Goal: Information Seeking & Learning: Learn about a topic

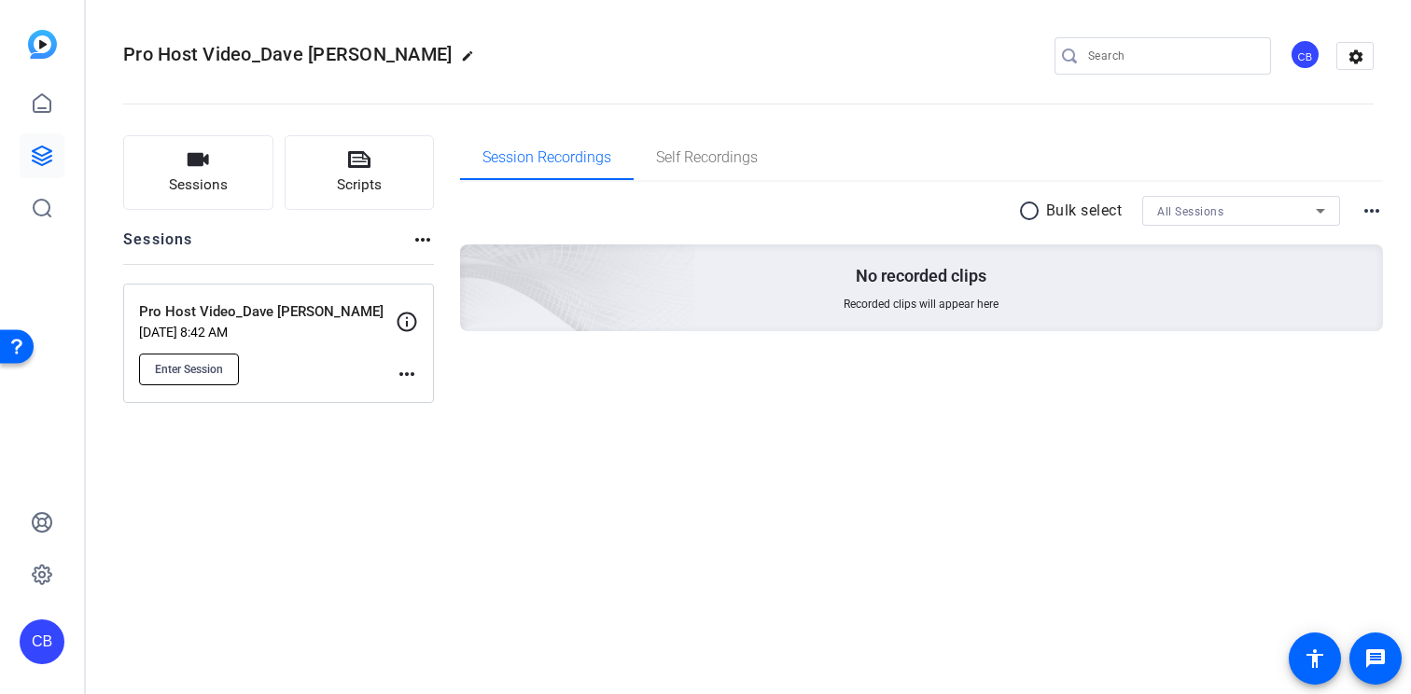
click at [200, 358] on button "Enter Session" at bounding box center [189, 370] width 100 height 32
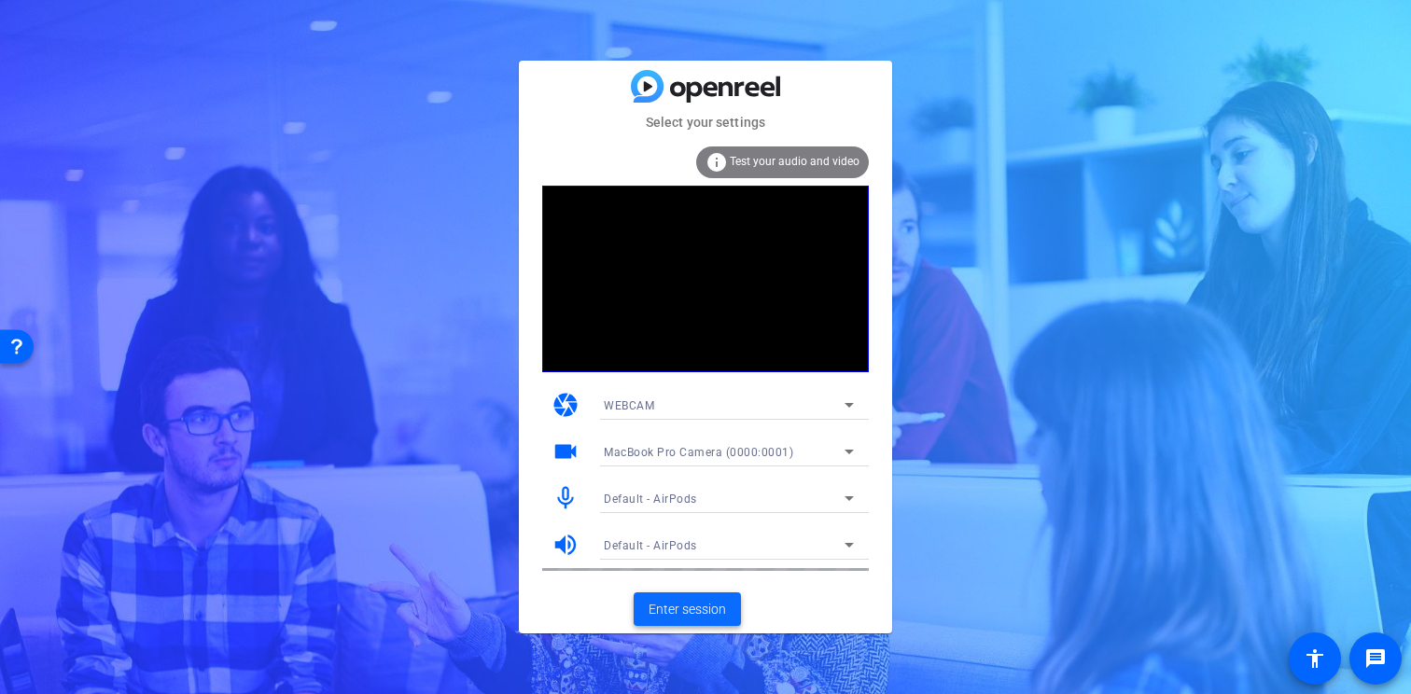
click at [691, 613] on span "Enter session" at bounding box center [687, 610] width 77 height 20
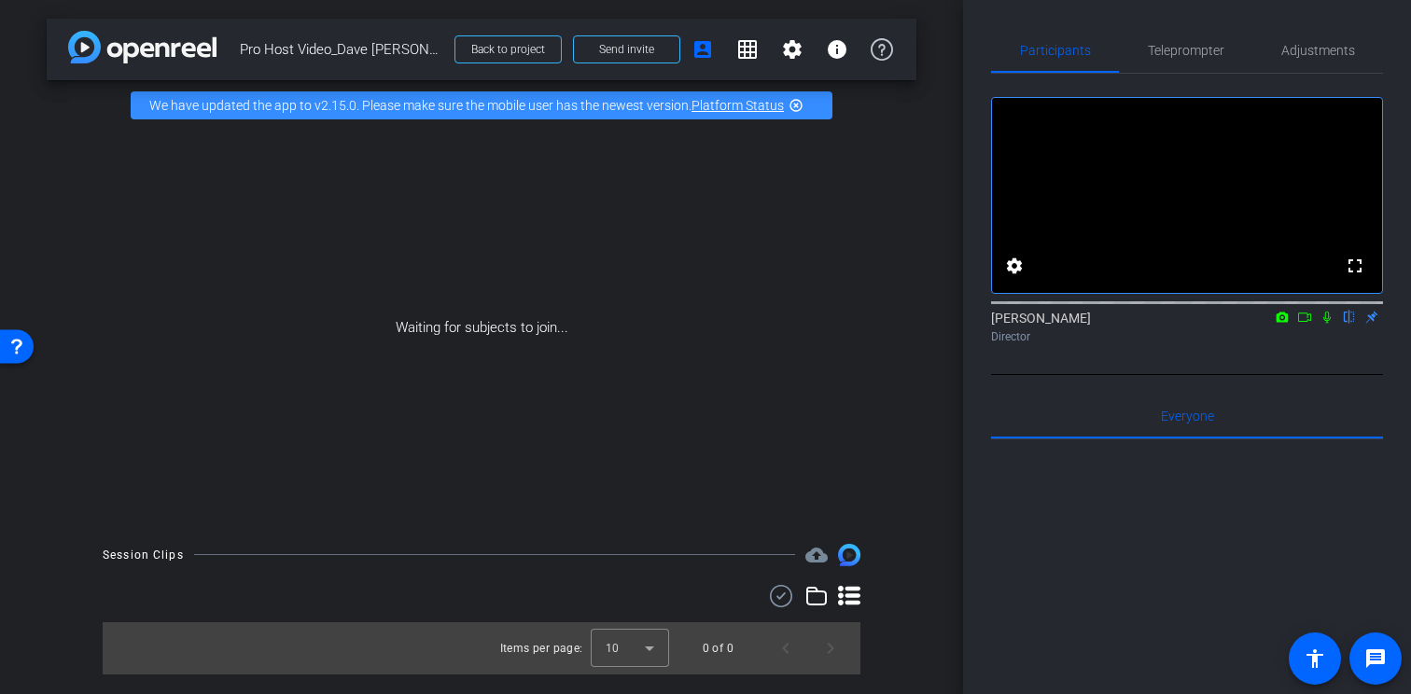
click at [1286, 322] on icon at bounding box center [1283, 317] width 12 height 10
click at [1306, 344] on div at bounding box center [705, 347] width 1411 height 694
click at [1284, 322] on icon at bounding box center [1283, 317] width 12 height 10
click at [1303, 343] on div at bounding box center [705, 347] width 1411 height 694
click at [1303, 324] on icon at bounding box center [1304, 317] width 15 height 13
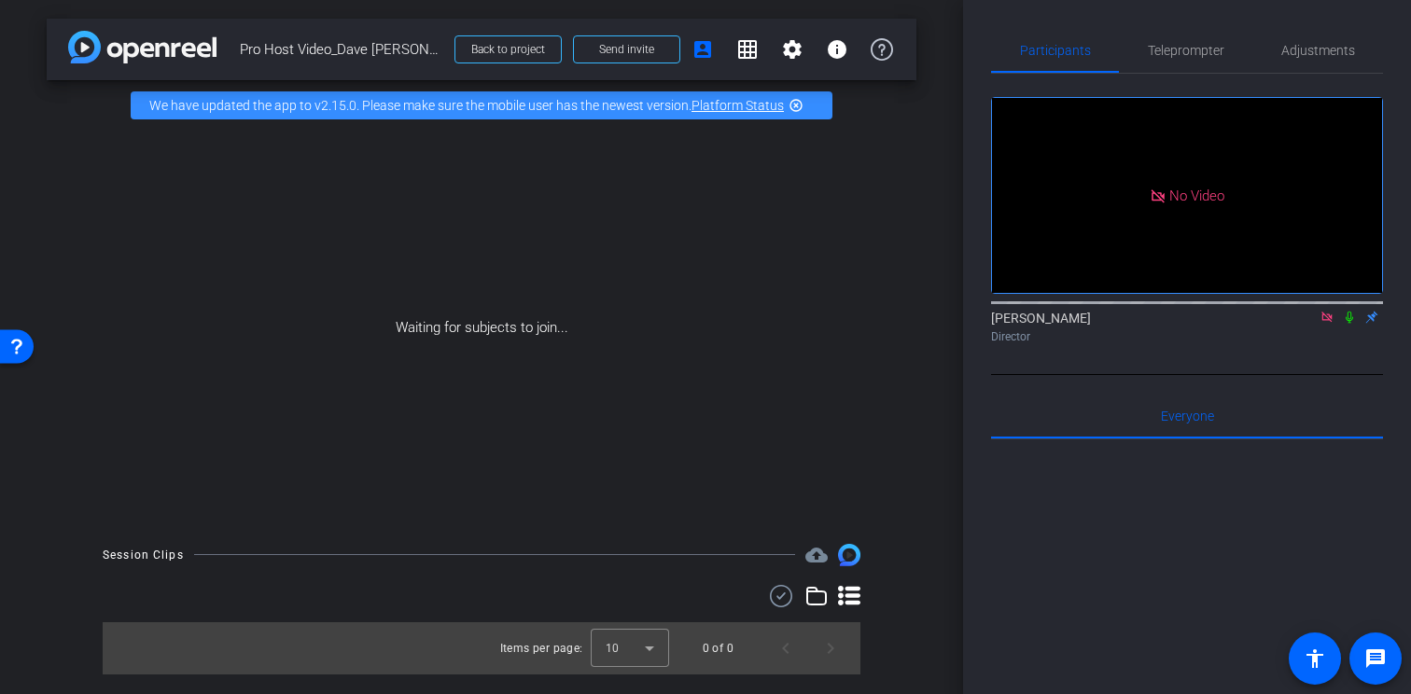
click at [1350, 324] on icon at bounding box center [1349, 317] width 15 height 13
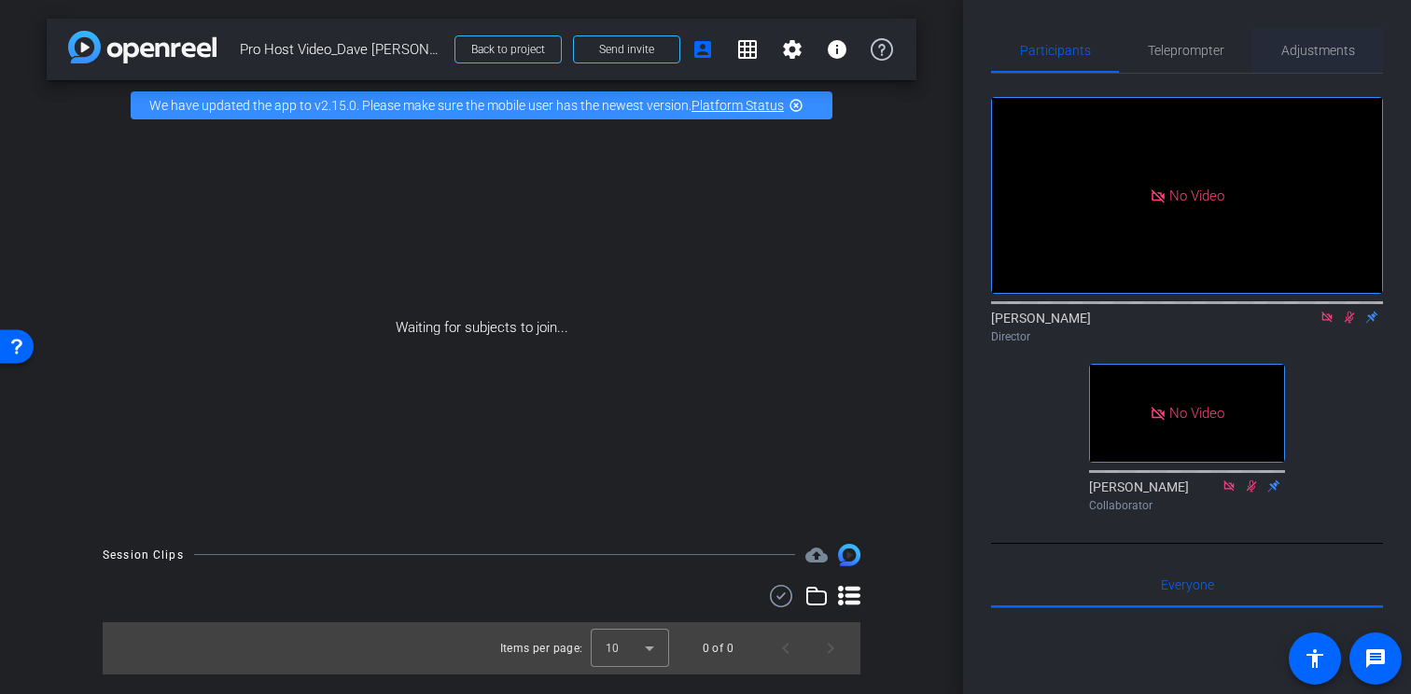
click at [1289, 38] on span "Adjustments" at bounding box center [1319, 50] width 74 height 45
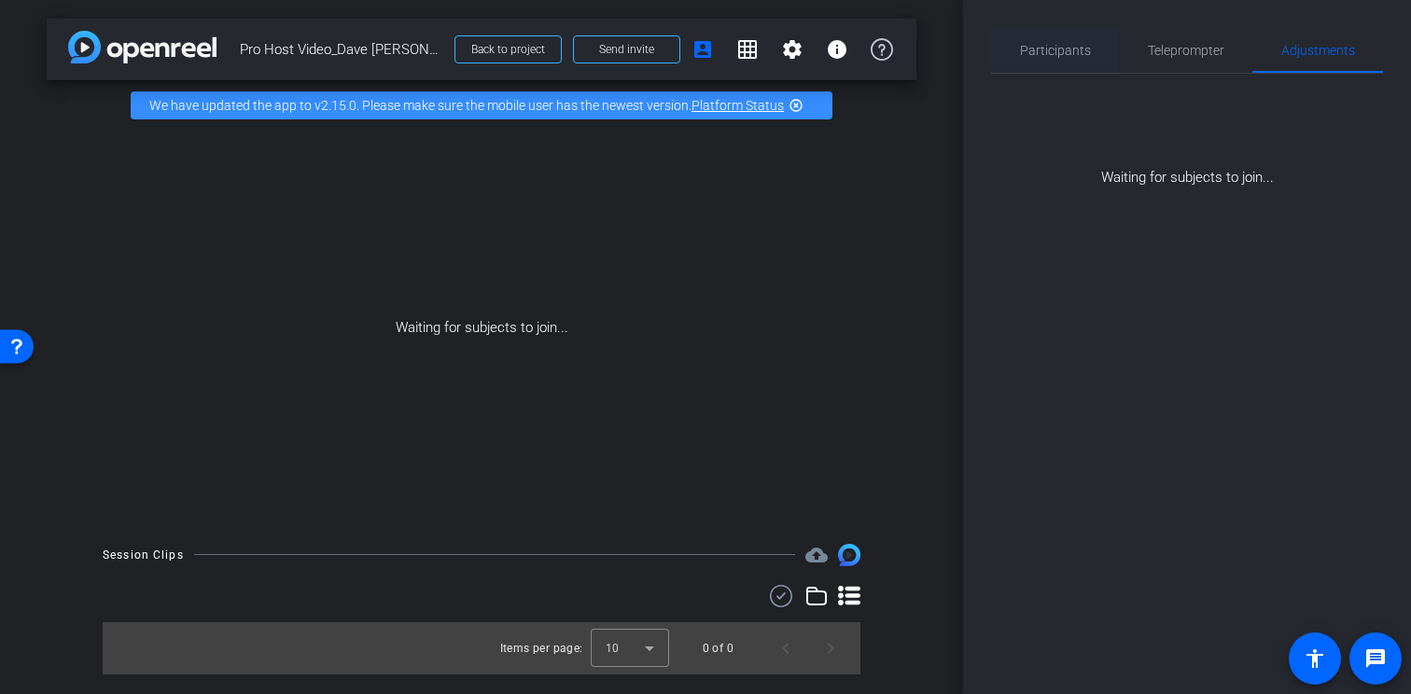
click at [1064, 58] on span "Participants" at bounding box center [1055, 50] width 71 height 45
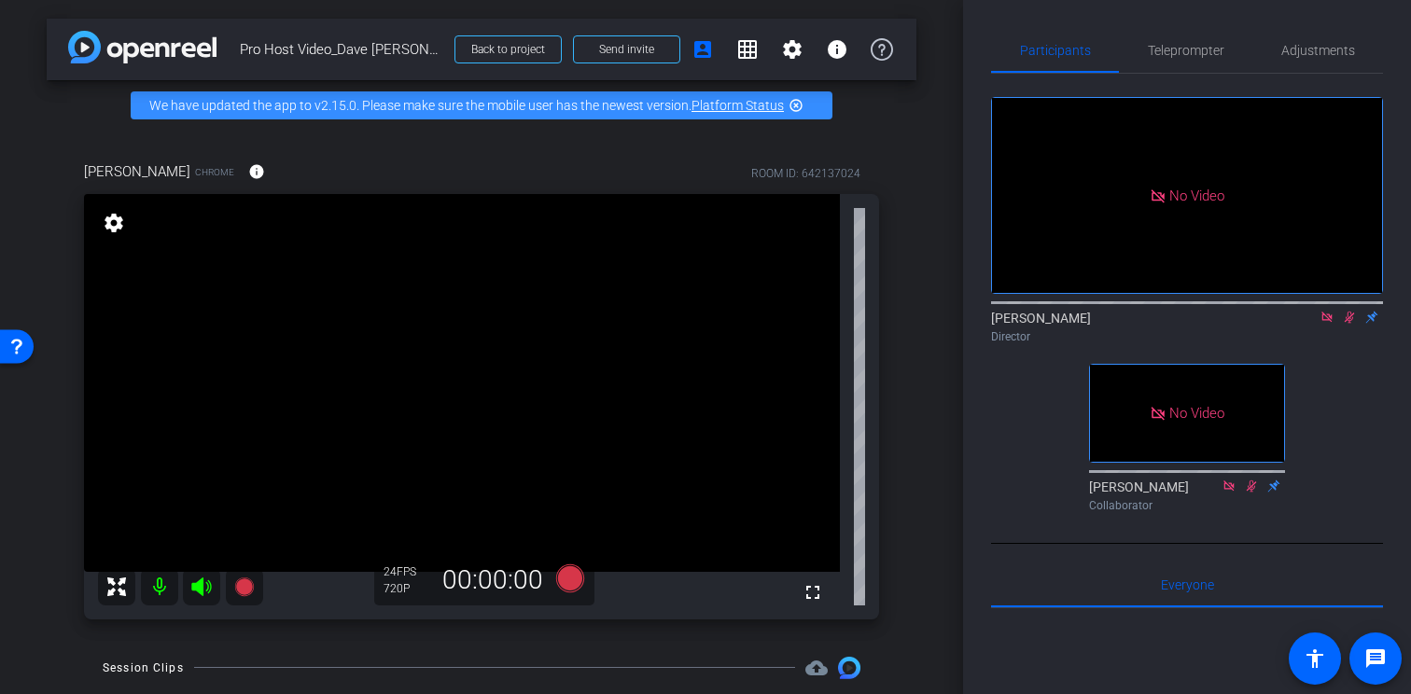
click at [1332, 311] on icon at bounding box center [1327, 317] width 15 height 13
click at [1326, 324] on icon at bounding box center [1328, 318] width 10 height 12
click at [1312, 51] on span "Adjustments" at bounding box center [1319, 50] width 74 height 13
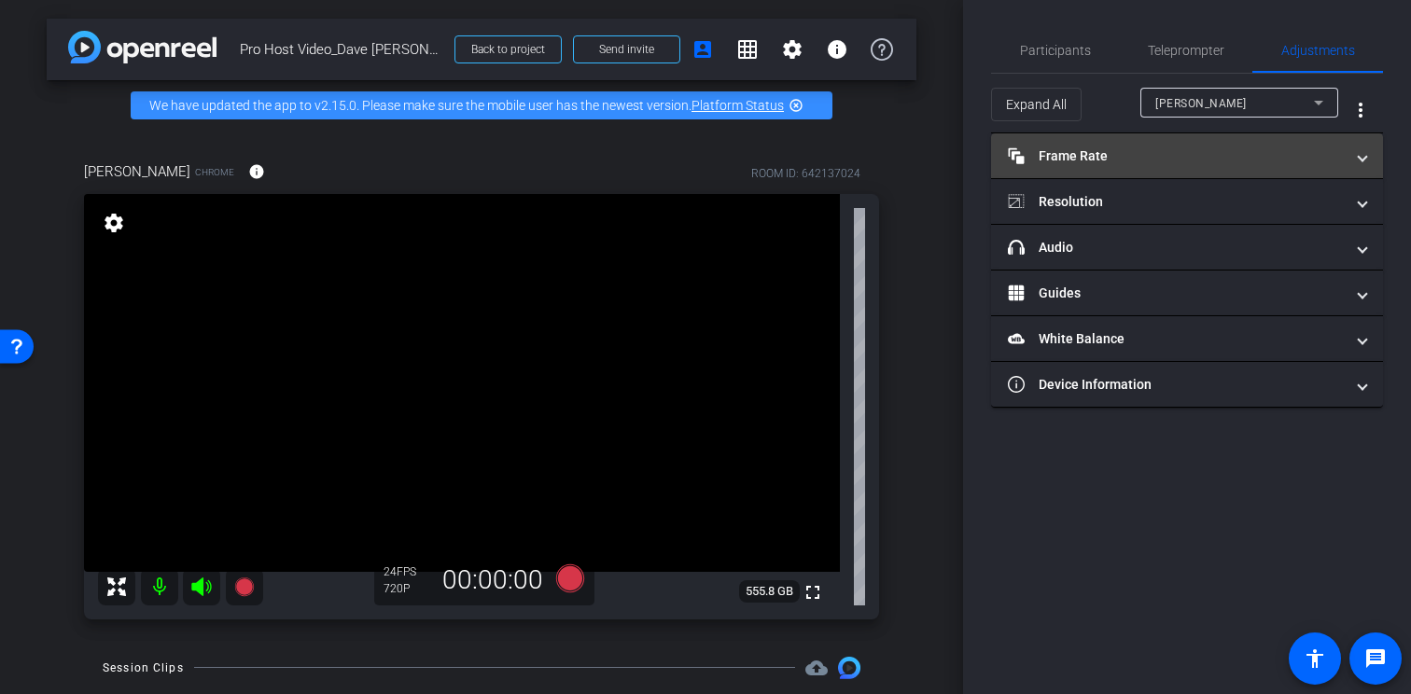
click at [1210, 149] on mat-panel-title "Frame Rate Frame Rate" at bounding box center [1176, 157] width 336 height 20
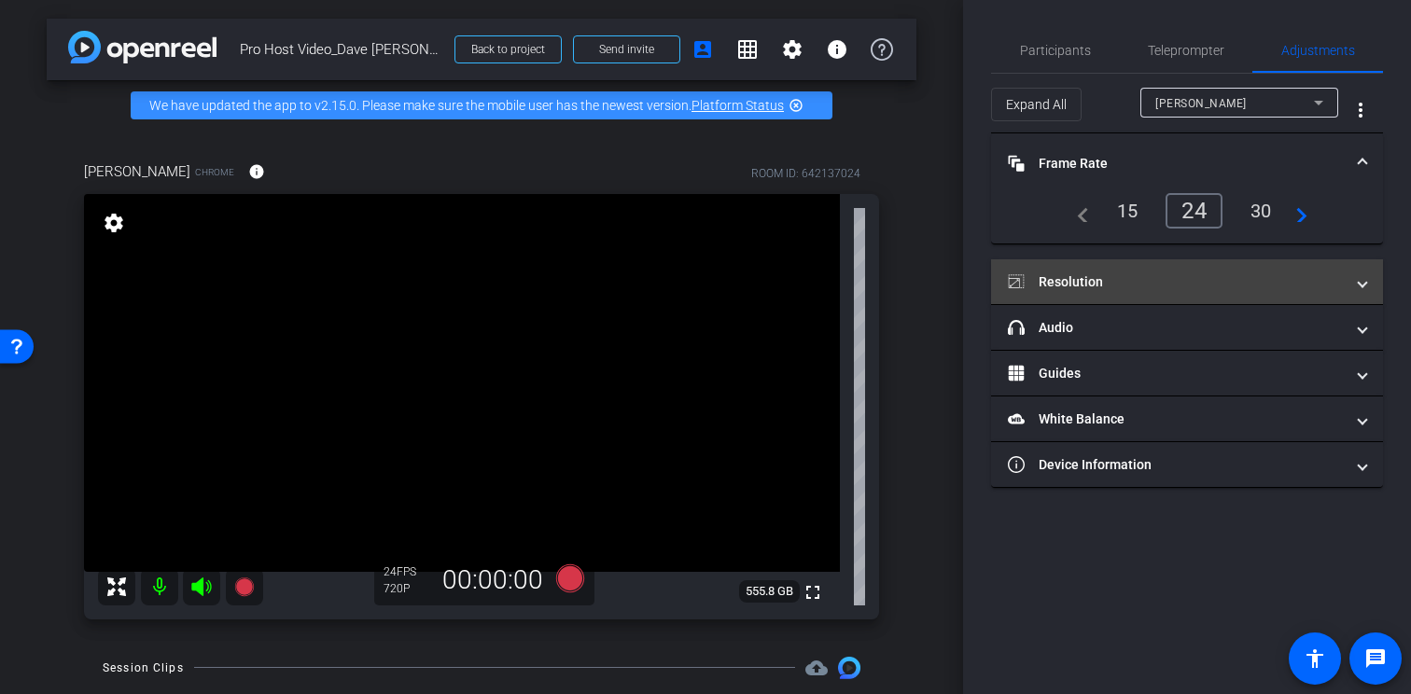
click at [1146, 287] on mat-panel-title "Resolution" at bounding box center [1176, 283] width 336 height 20
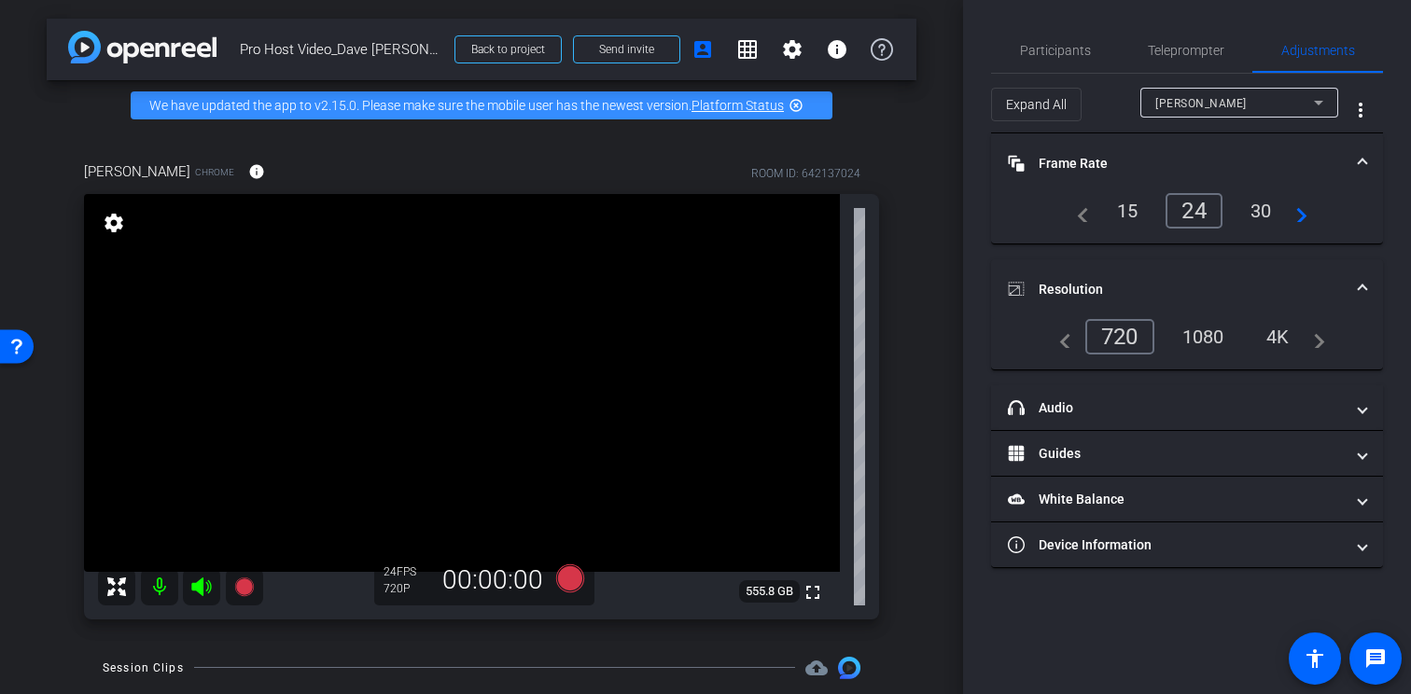
click at [1227, 335] on div "1080" at bounding box center [1204, 337] width 70 height 32
click at [1257, 332] on div "4K" at bounding box center [1273, 336] width 59 height 35
click at [1201, 338] on div "1080" at bounding box center [1195, 337] width 70 height 32
click at [1261, 342] on div "4K" at bounding box center [1279, 337] width 51 height 32
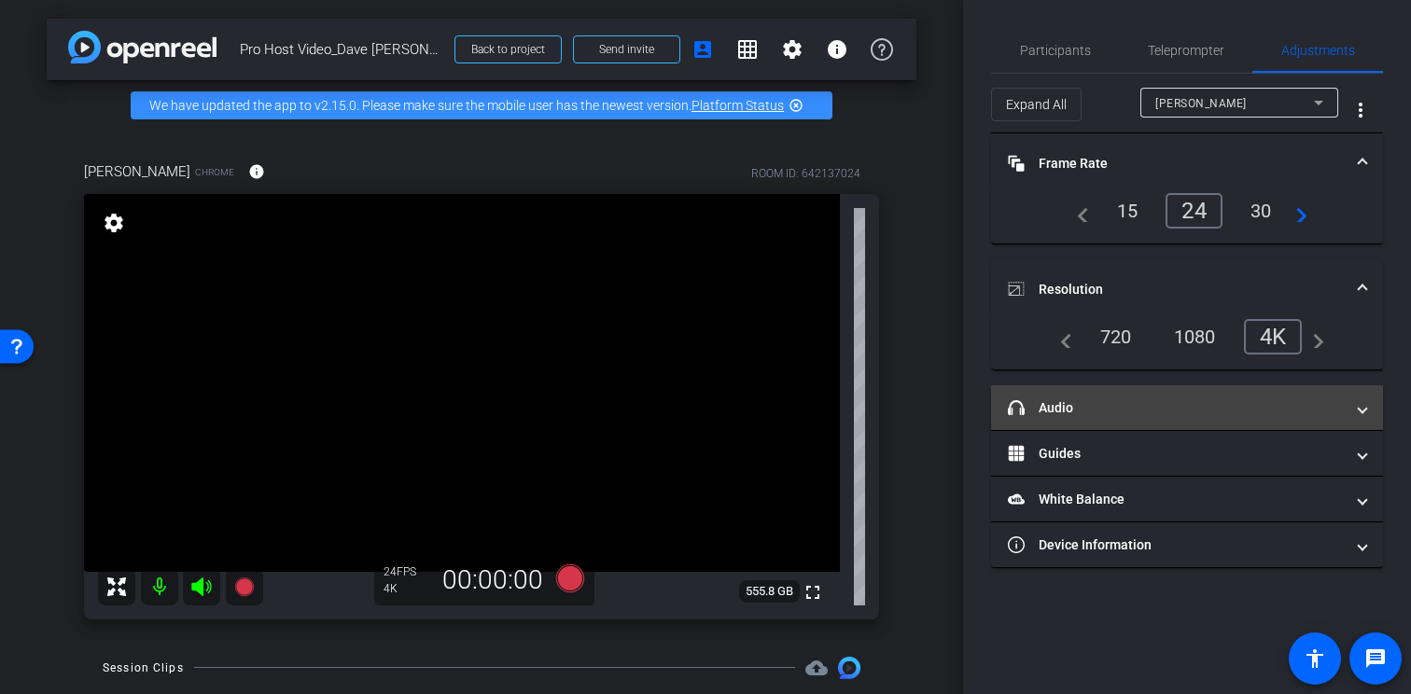
click at [1173, 408] on mat-panel-title "headphone icon Audio" at bounding box center [1176, 409] width 336 height 20
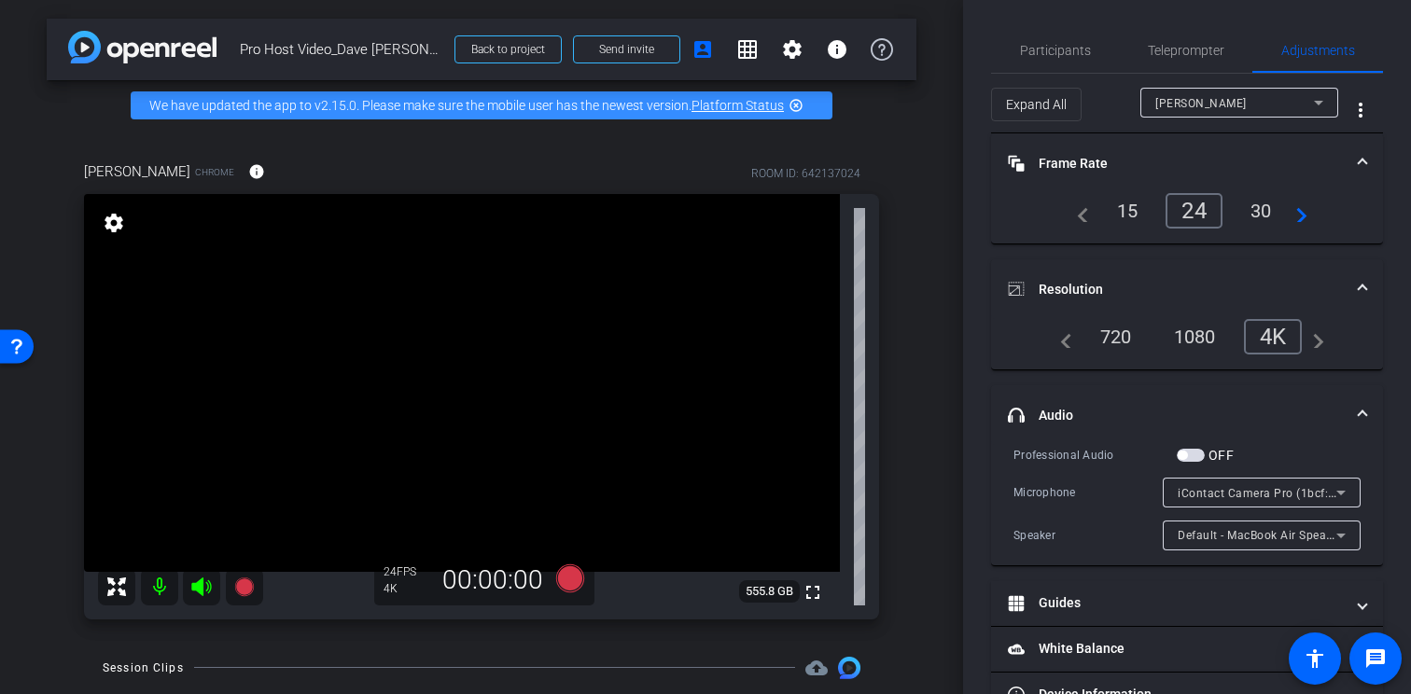
scroll to position [51, 0]
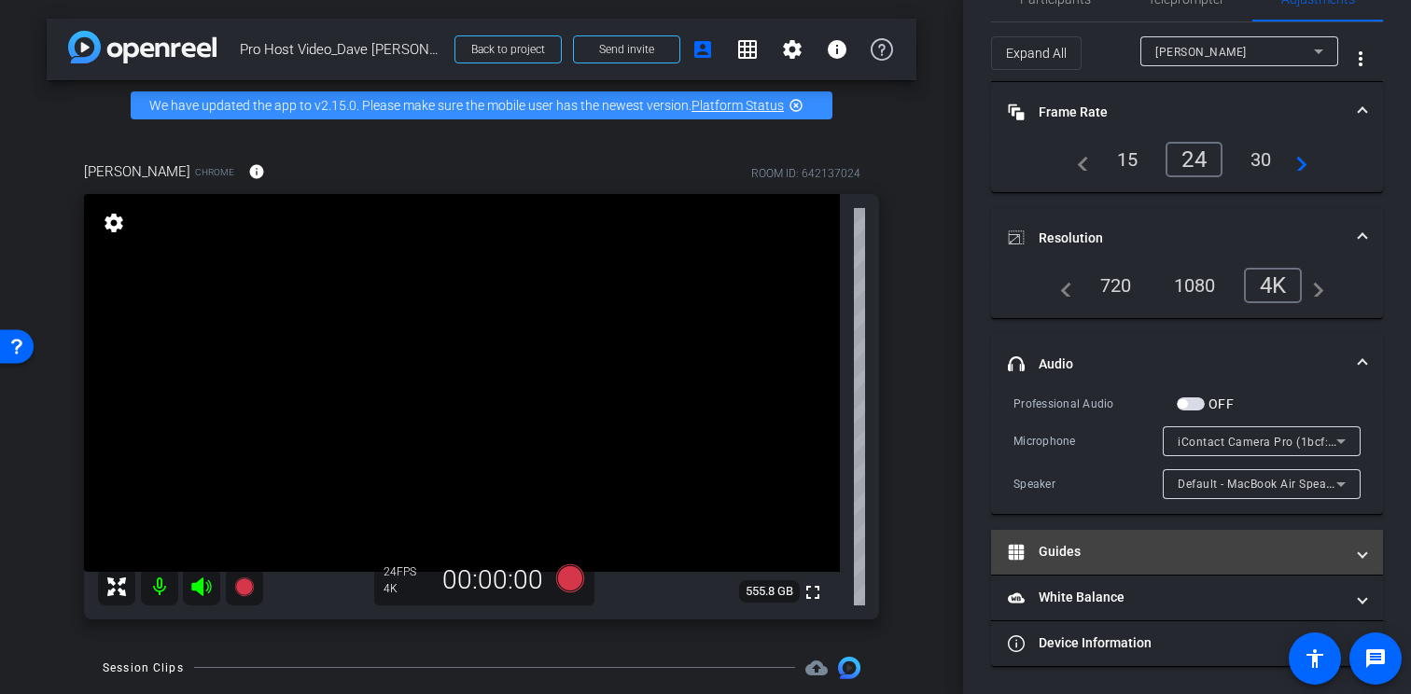
click at [1132, 557] on mat-panel-title "Guides" at bounding box center [1176, 552] width 336 height 20
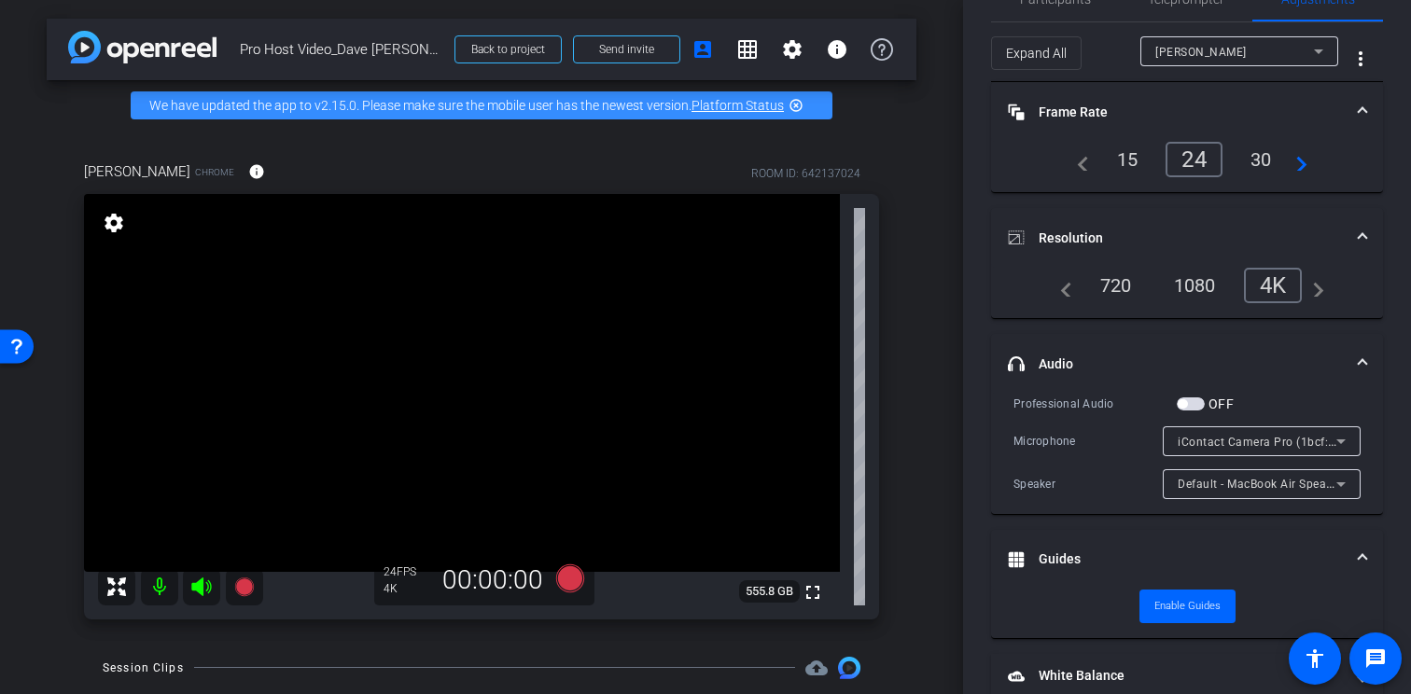
scroll to position [130, 0]
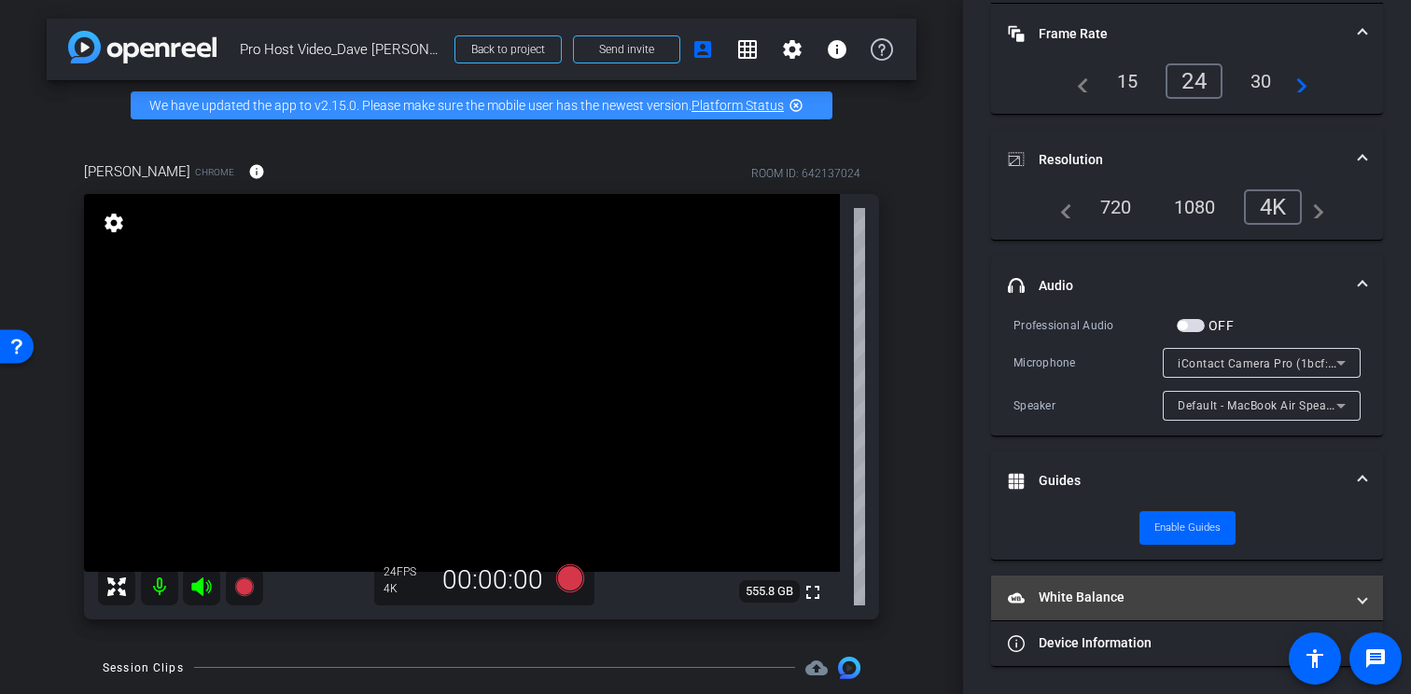
click at [1103, 586] on mat-expansion-panel-header "White Balance White Balance" at bounding box center [1187, 598] width 392 height 45
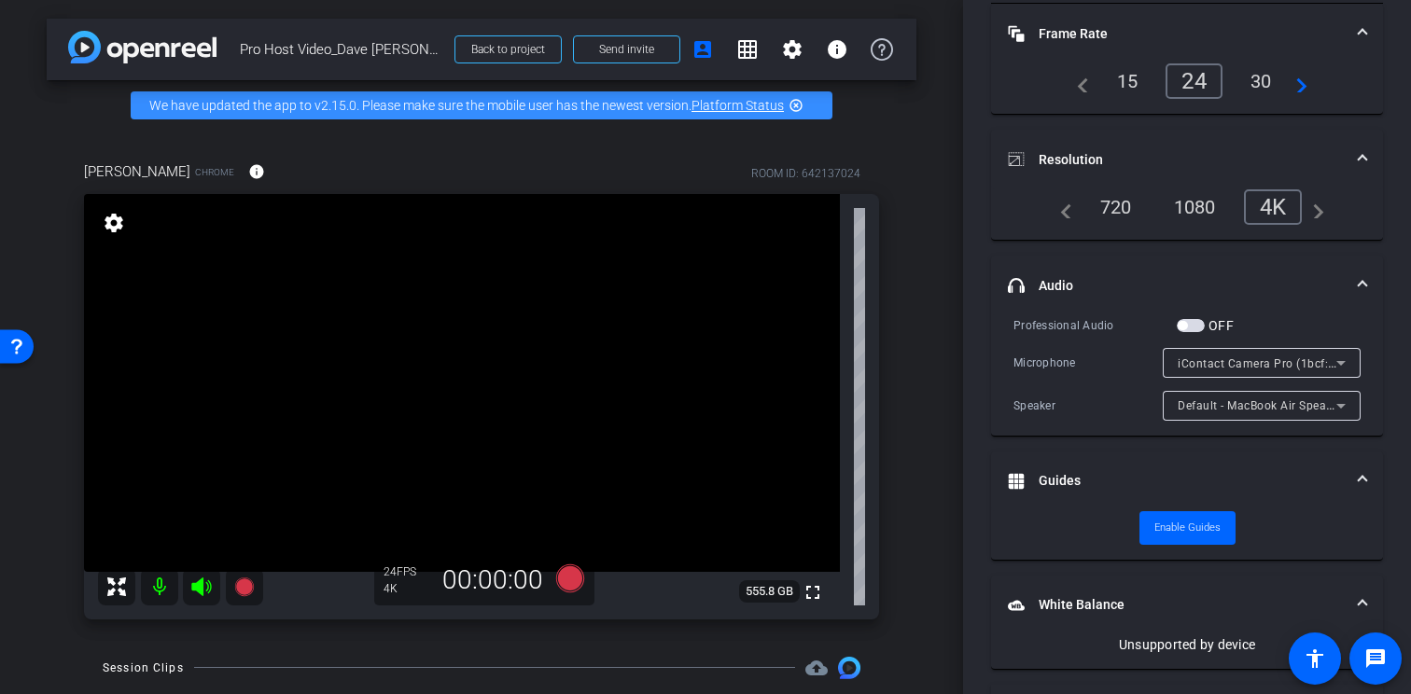
scroll to position [193, 0]
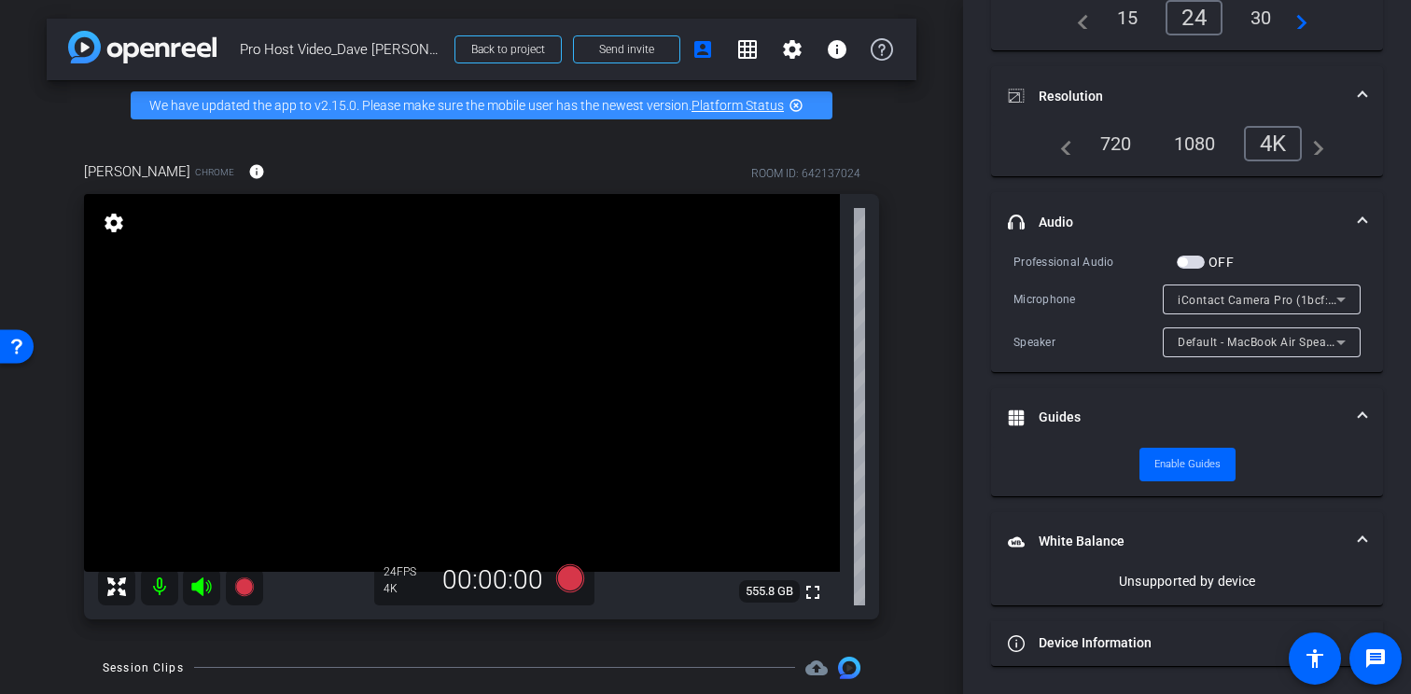
click at [1367, 534] on mat-expansion-panel-header "White Balance White Balance" at bounding box center [1187, 542] width 392 height 60
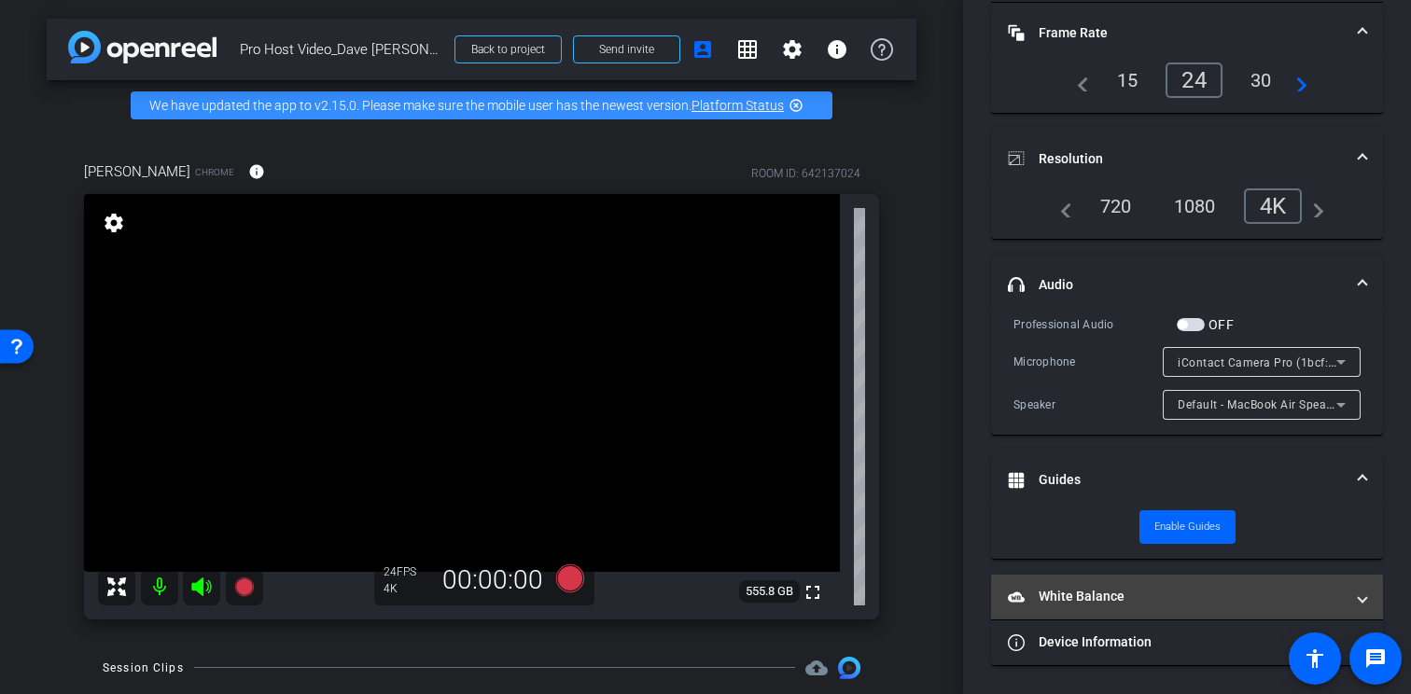
scroll to position [130, 0]
click at [1144, 595] on mat-panel-title "White Balance White Balance" at bounding box center [1176, 598] width 336 height 20
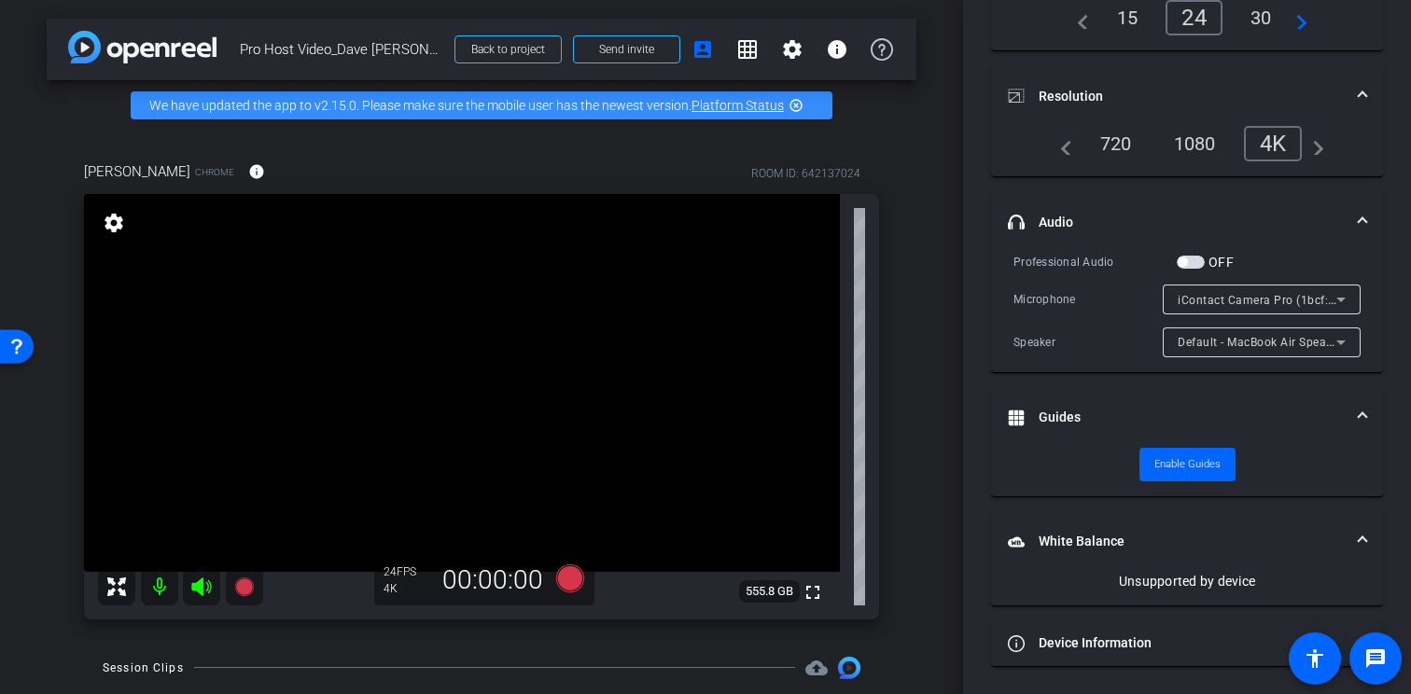
click at [1354, 540] on span "White Balance White Balance" at bounding box center [1183, 542] width 351 height 20
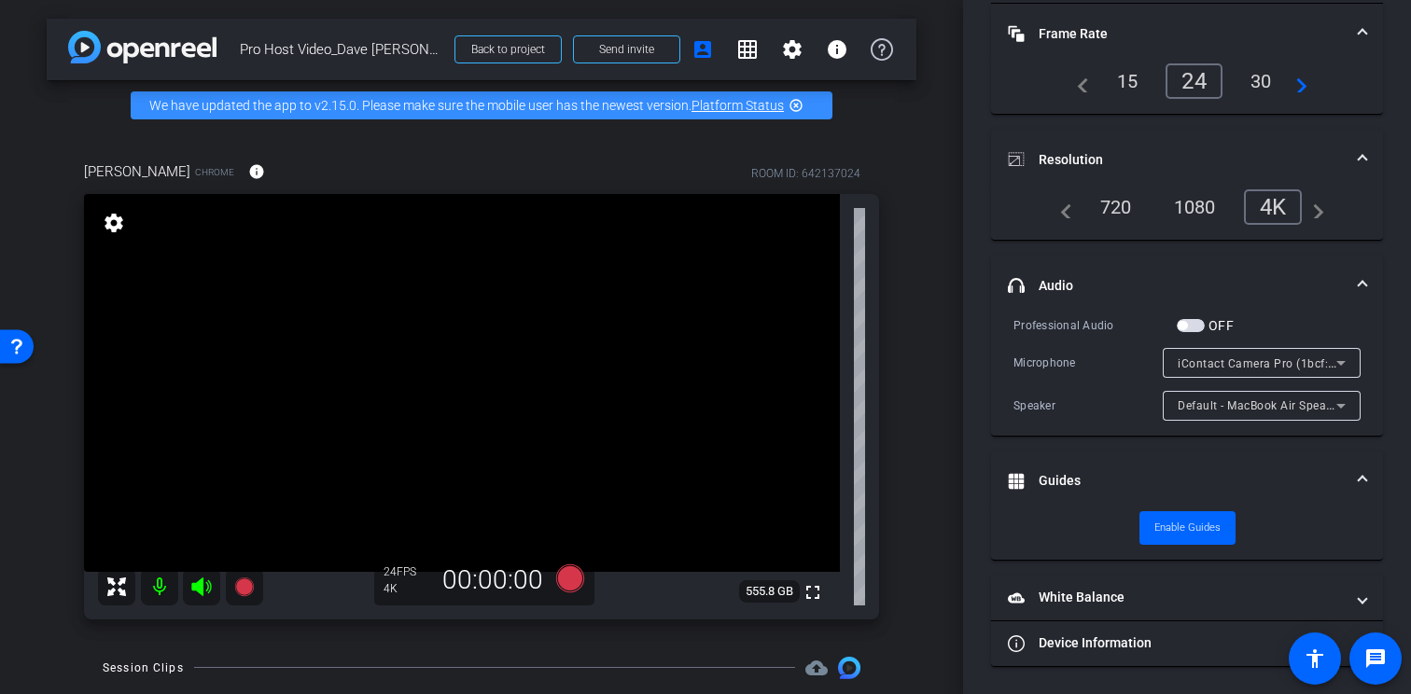
scroll to position [0, 0]
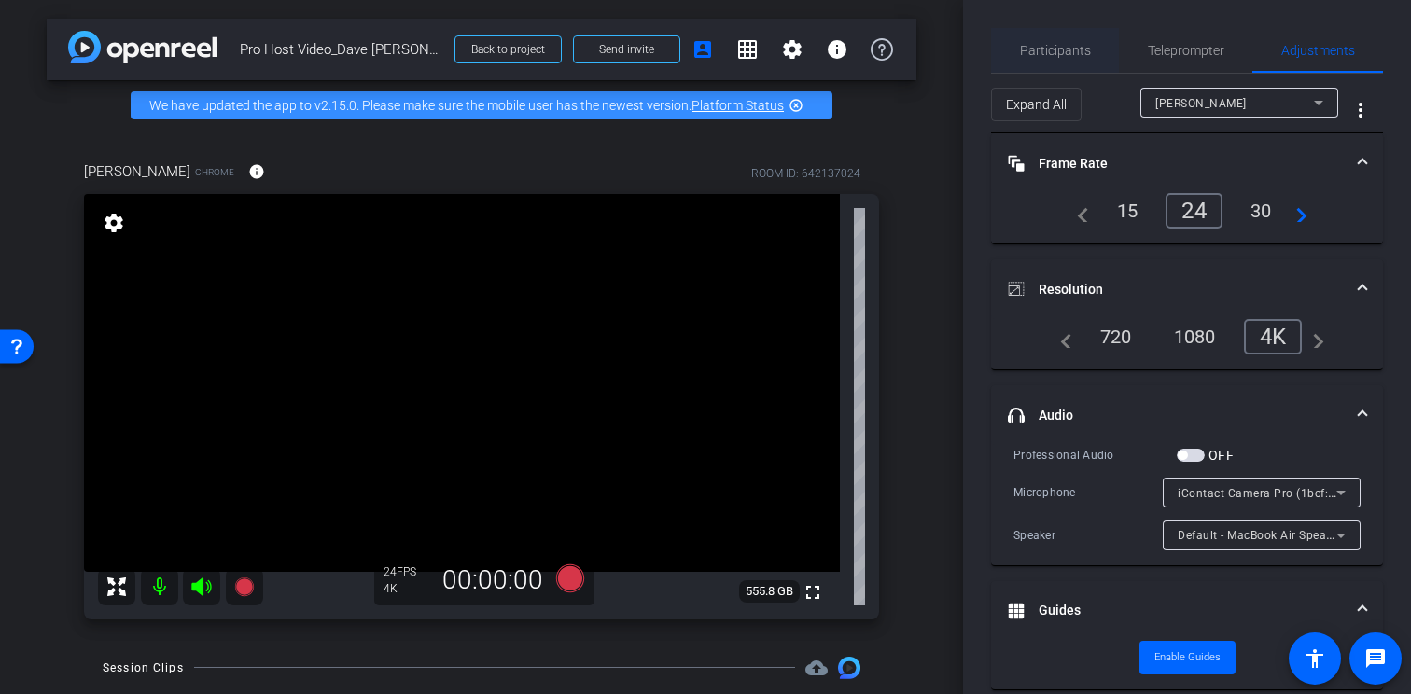
click at [1071, 50] on span "Participants" at bounding box center [1055, 50] width 71 height 13
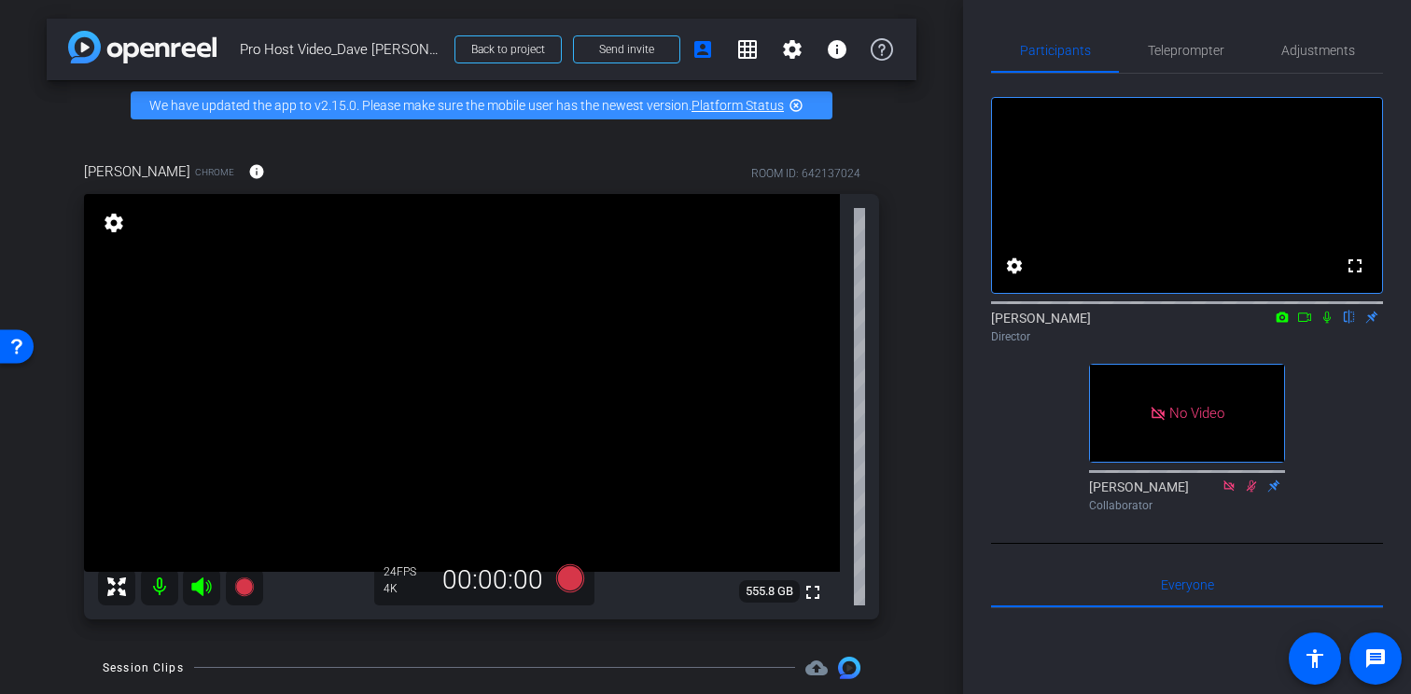
click at [1308, 322] on icon at bounding box center [1304, 317] width 13 height 9
click at [1350, 324] on icon at bounding box center [1349, 318] width 7 height 12
click at [1353, 324] on icon at bounding box center [1350, 318] width 10 height 12
click at [1326, 324] on icon at bounding box center [1327, 317] width 15 height 13
click at [1307, 322] on icon at bounding box center [1304, 317] width 13 height 9
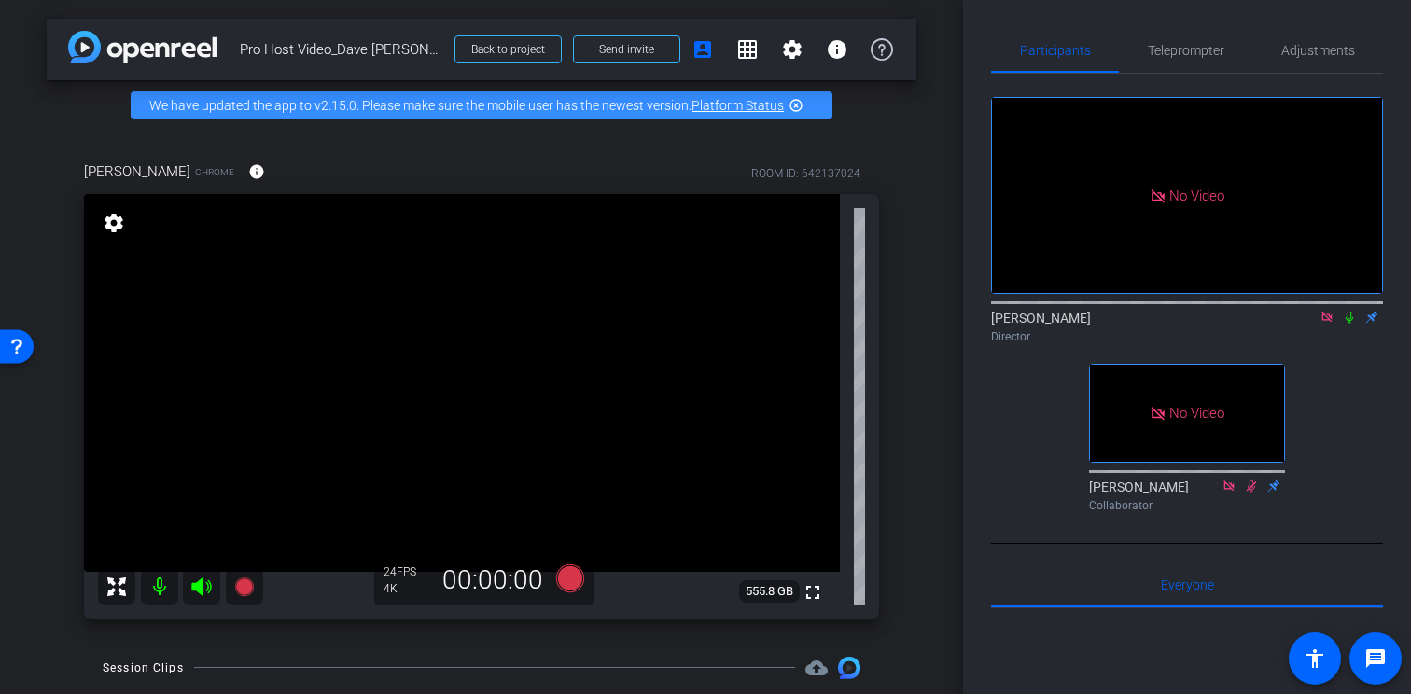
click at [1354, 324] on icon at bounding box center [1349, 317] width 15 height 13
click at [1329, 324] on icon at bounding box center [1327, 317] width 15 height 13
click at [1326, 324] on icon at bounding box center [1327, 317] width 15 height 13
click at [1306, 324] on icon at bounding box center [1304, 317] width 15 height 13
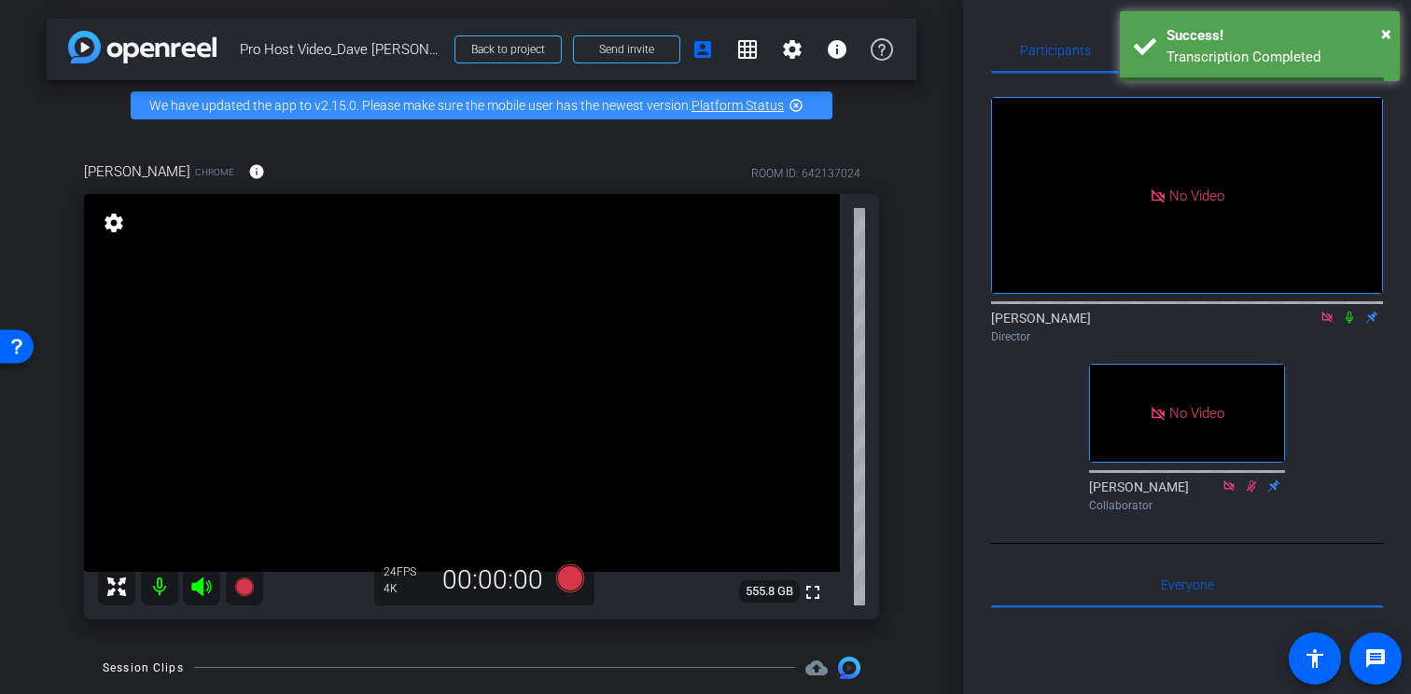
click at [1351, 324] on icon at bounding box center [1349, 318] width 7 height 12
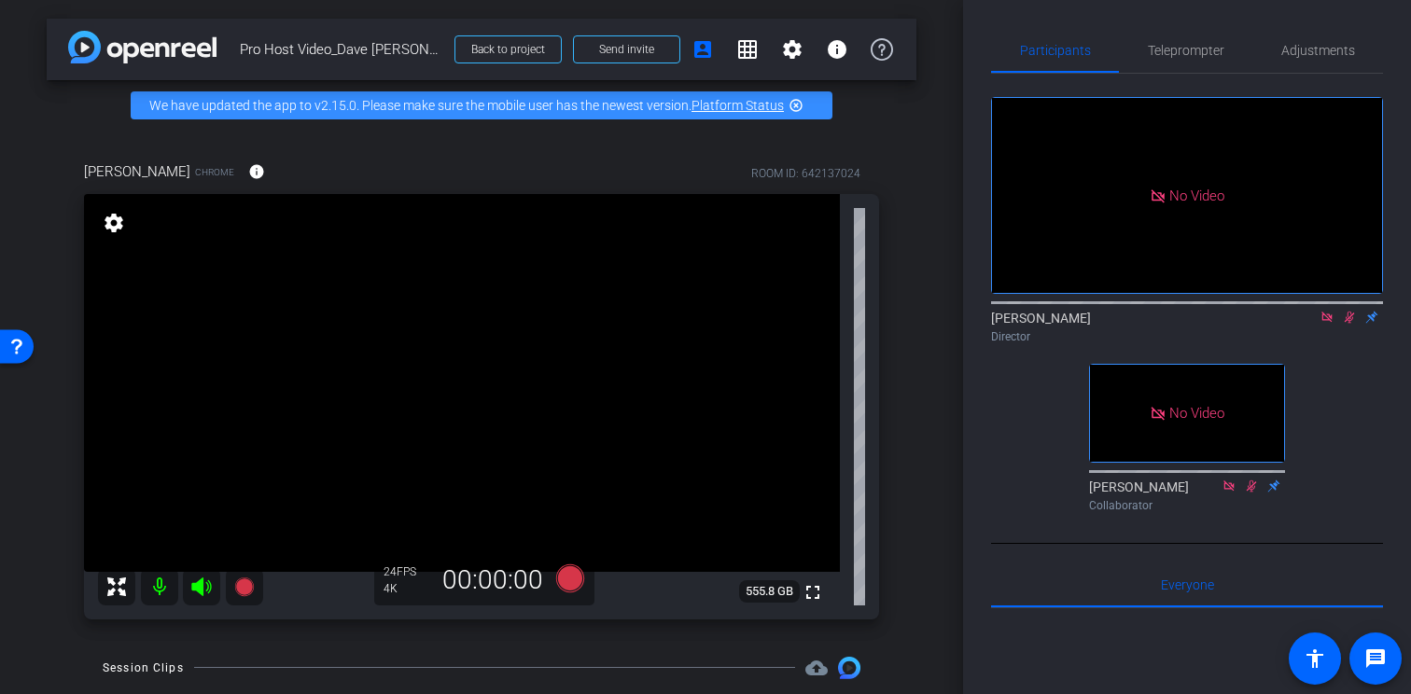
click at [1330, 324] on icon at bounding box center [1327, 317] width 15 height 13
click at [1329, 324] on icon at bounding box center [1327, 317] width 15 height 13
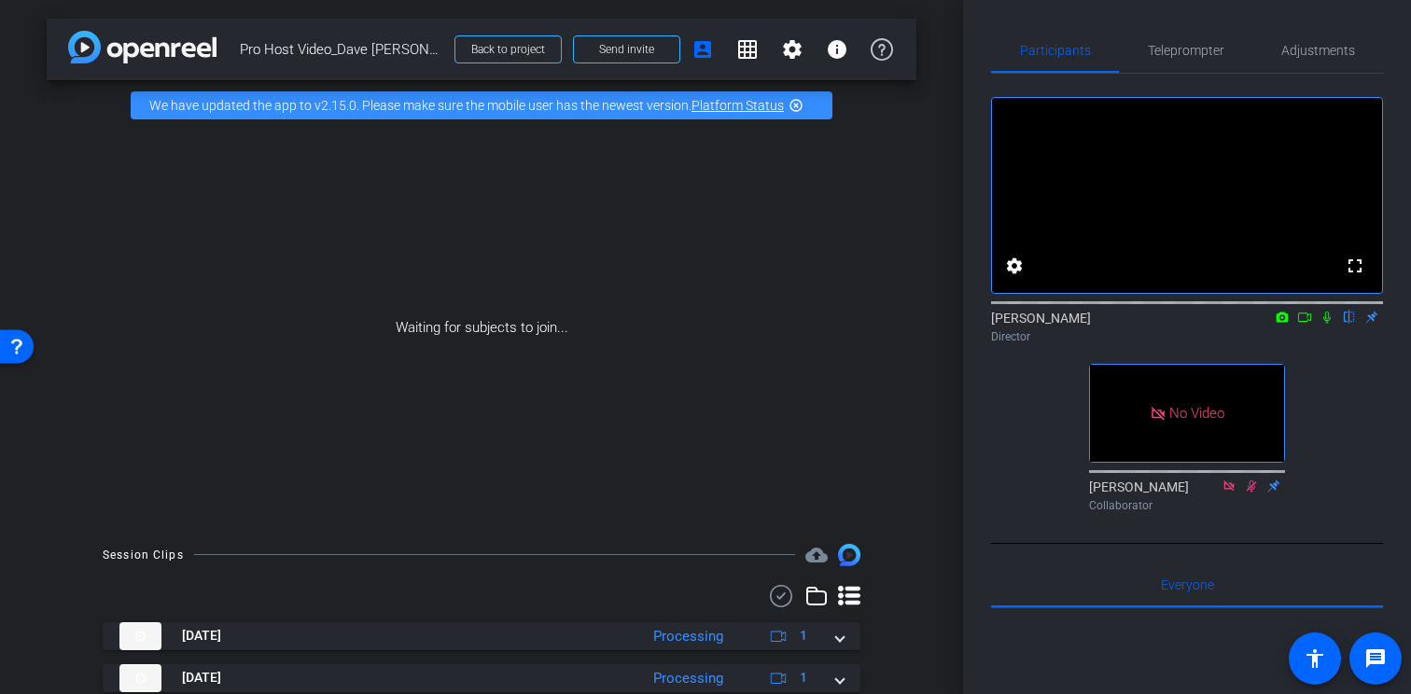
click at [1309, 324] on icon at bounding box center [1304, 317] width 15 height 13
click at [1350, 324] on icon at bounding box center [1349, 317] width 15 height 13
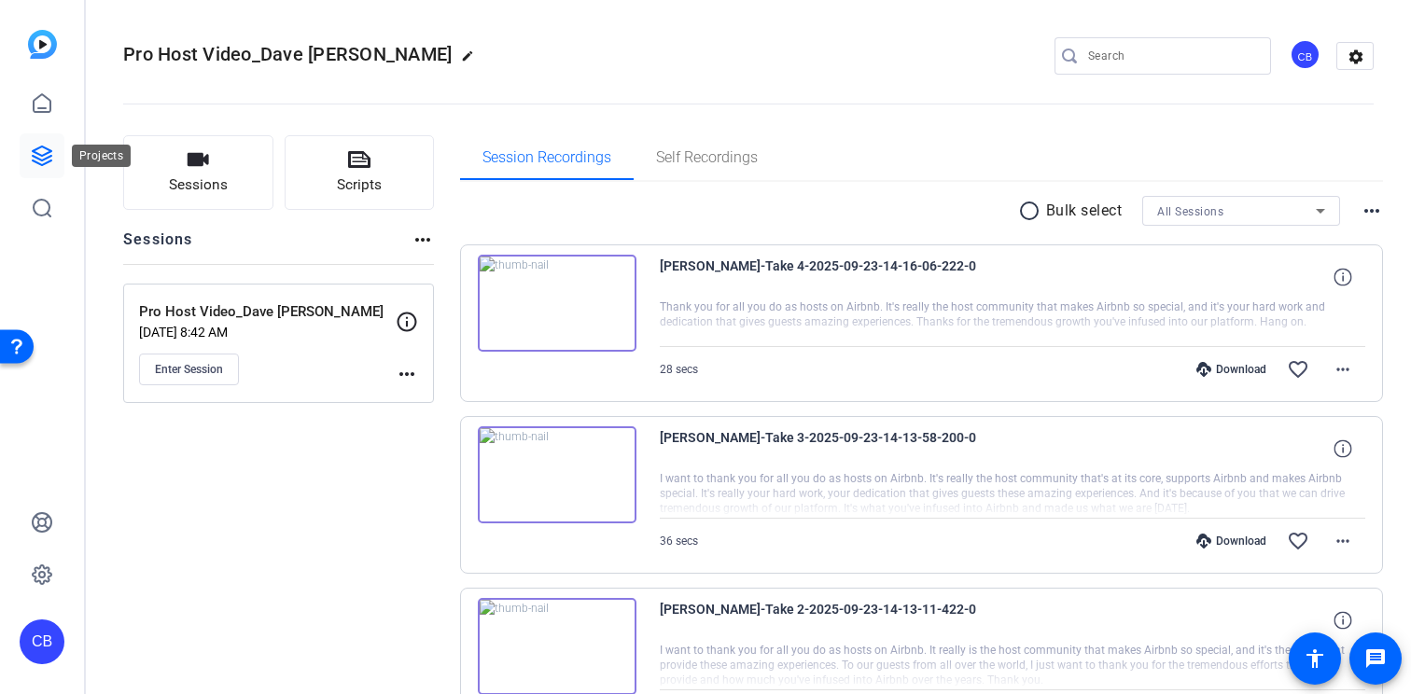
click at [43, 143] on link at bounding box center [42, 155] width 45 height 45
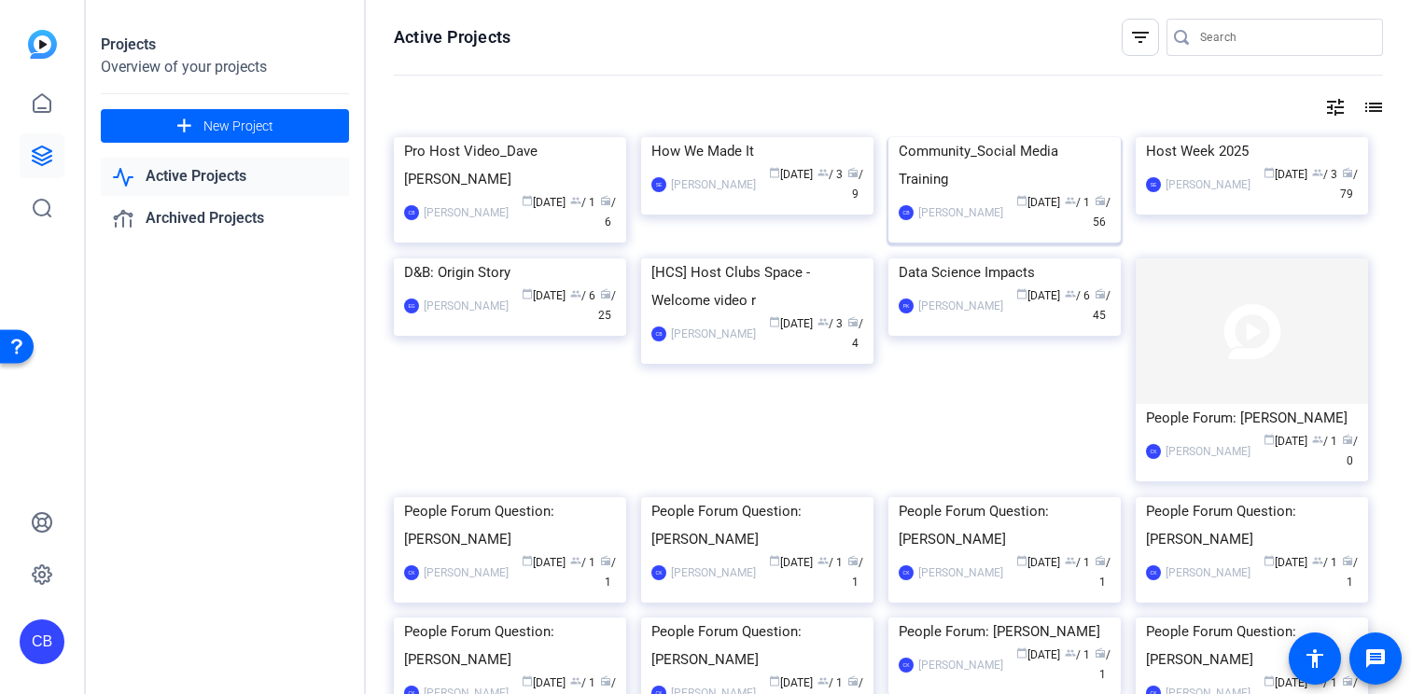
click at [941, 193] on div "Community_Social Media Training" at bounding box center [1005, 165] width 212 height 56
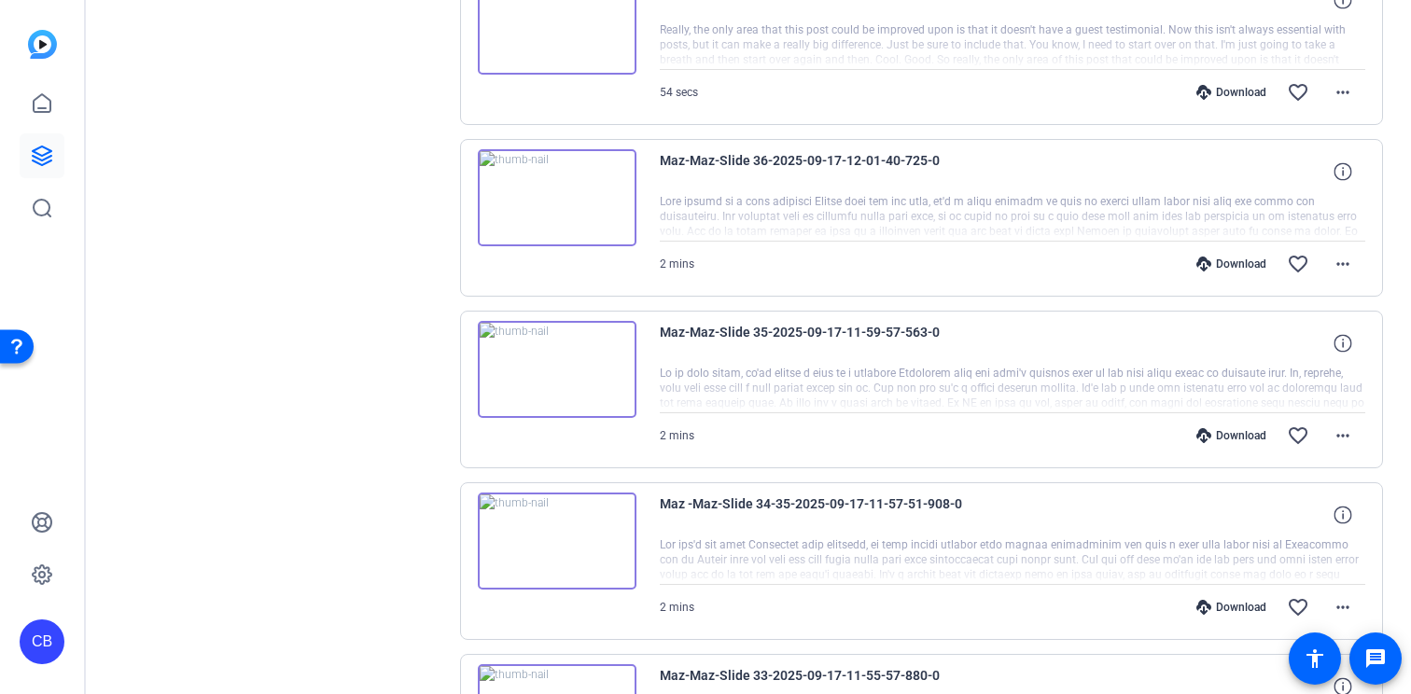
scroll to position [1140, 0]
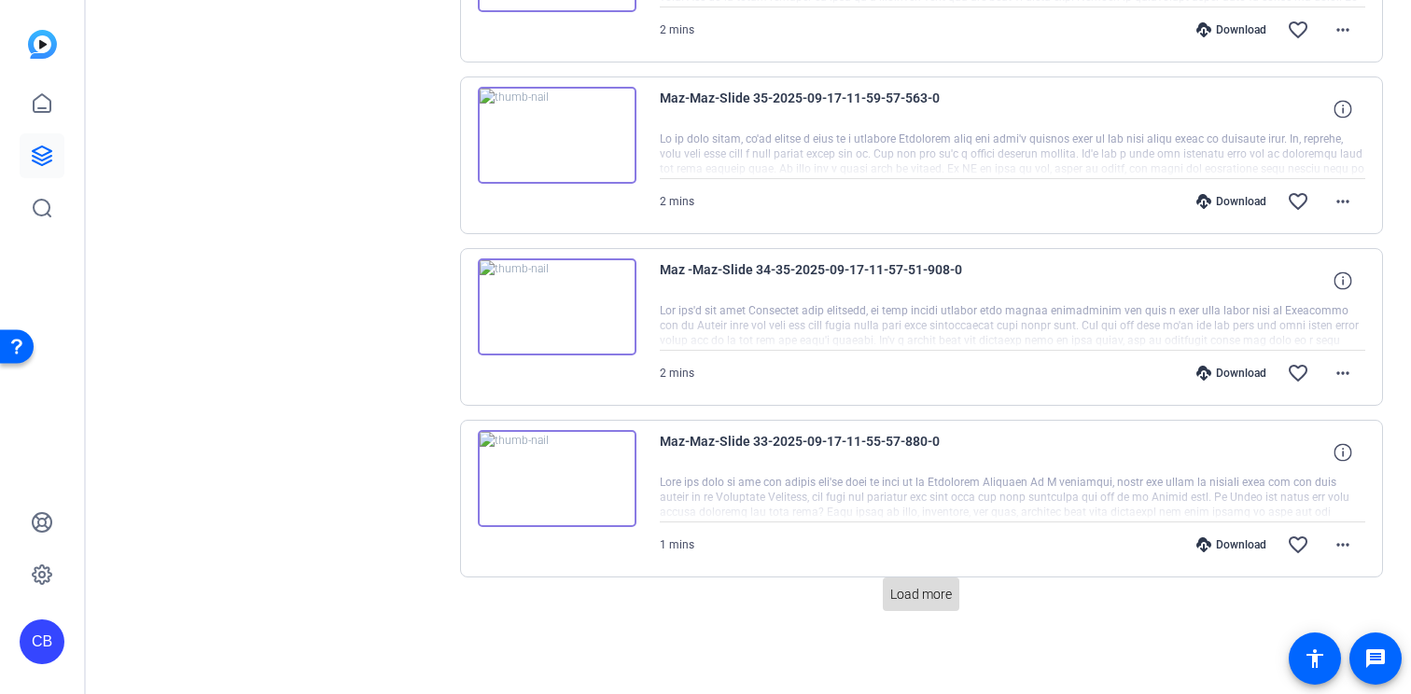
click at [912, 593] on span "Load more" at bounding box center [922, 595] width 62 height 20
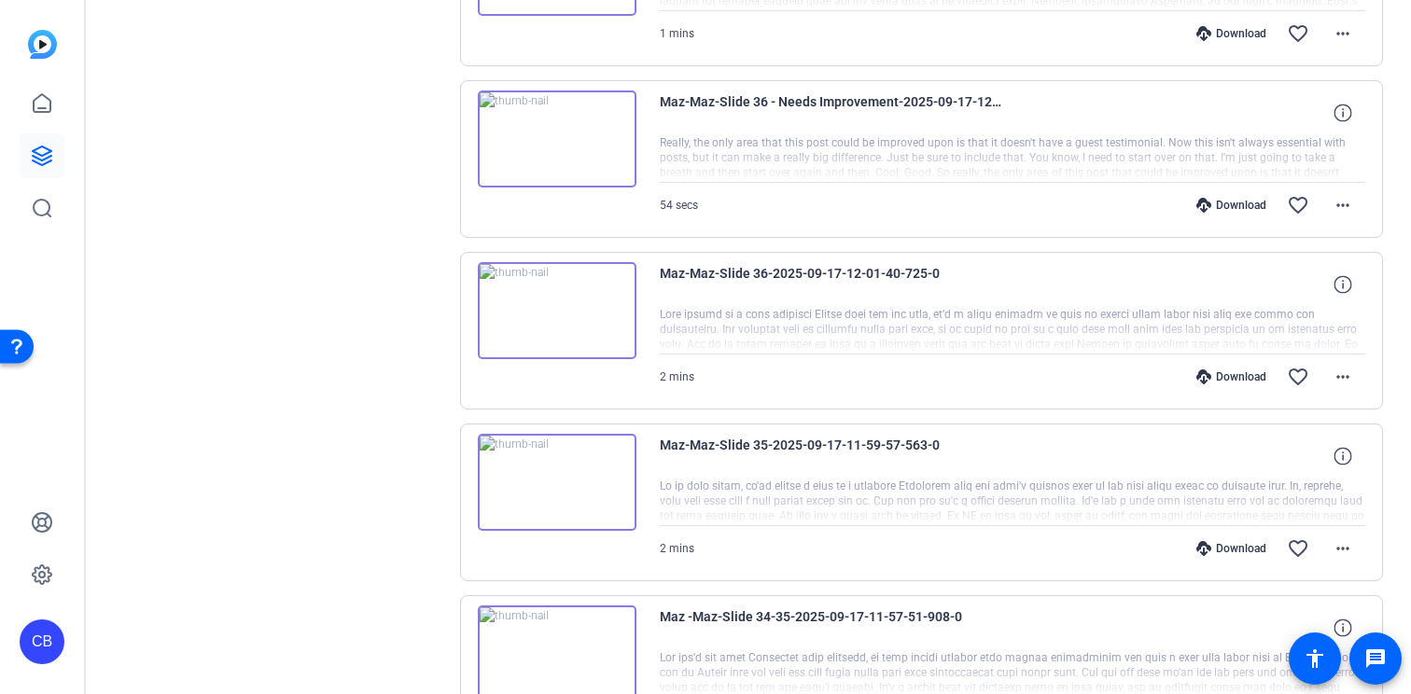
scroll to position [1022, 0]
click at [906, 155] on div at bounding box center [1013, 159] width 707 height 47
click at [555, 147] on img at bounding box center [557, 139] width 159 height 97
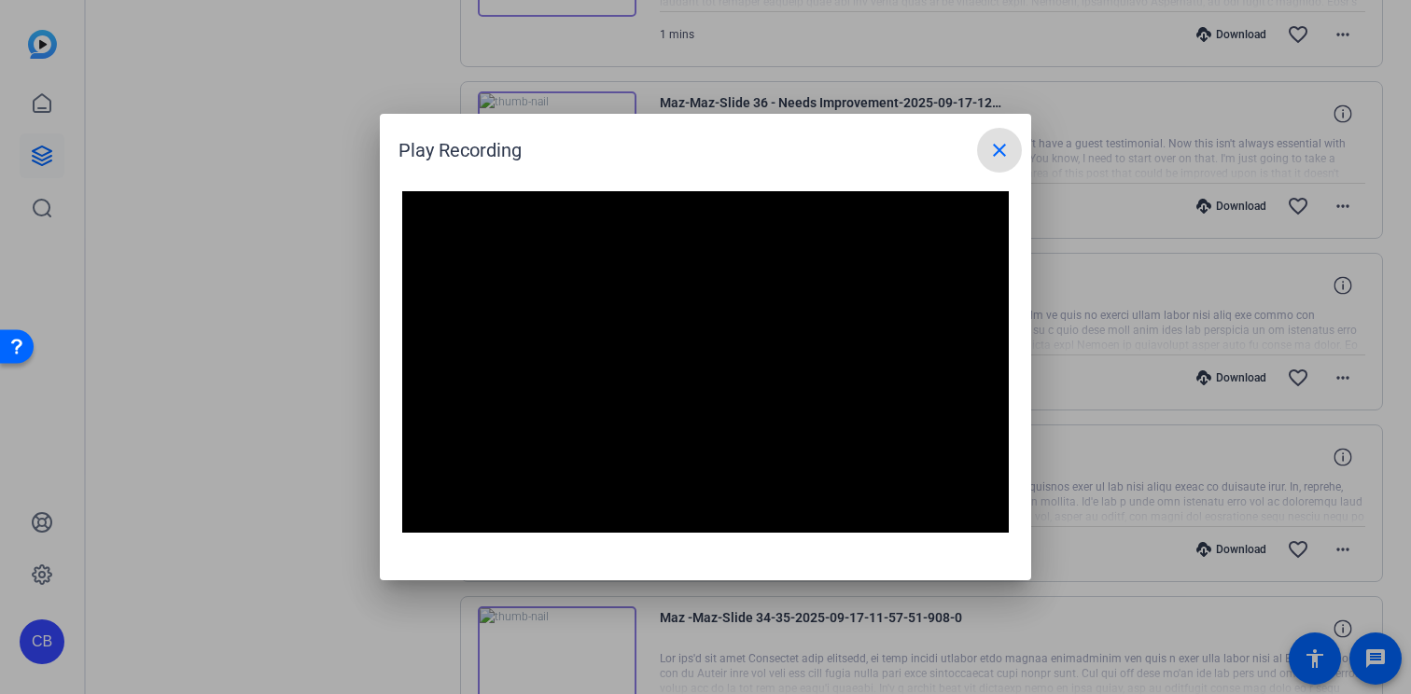
click at [283, 311] on div at bounding box center [705, 347] width 1411 height 694
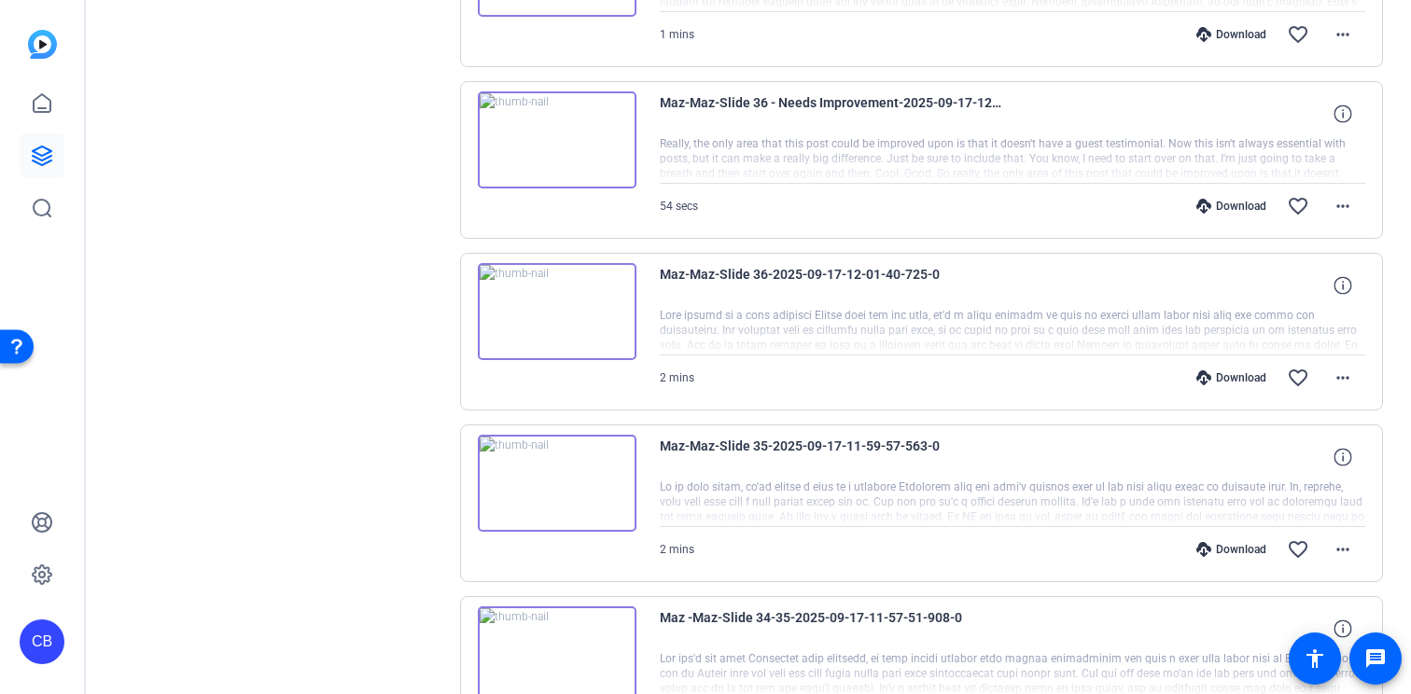
click at [552, 137] on img at bounding box center [557, 139] width 159 height 97
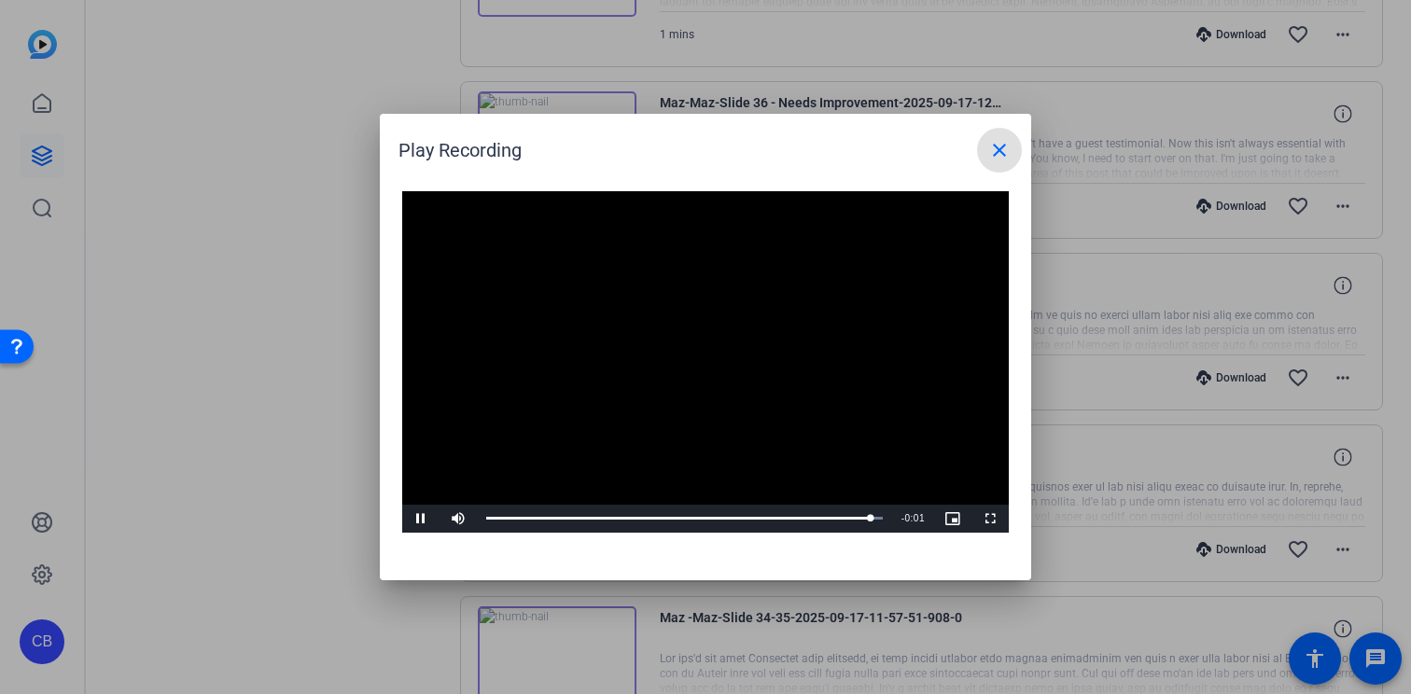
click at [1000, 153] on mat-icon "close" at bounding box center [1000, 150] width 22 height 22
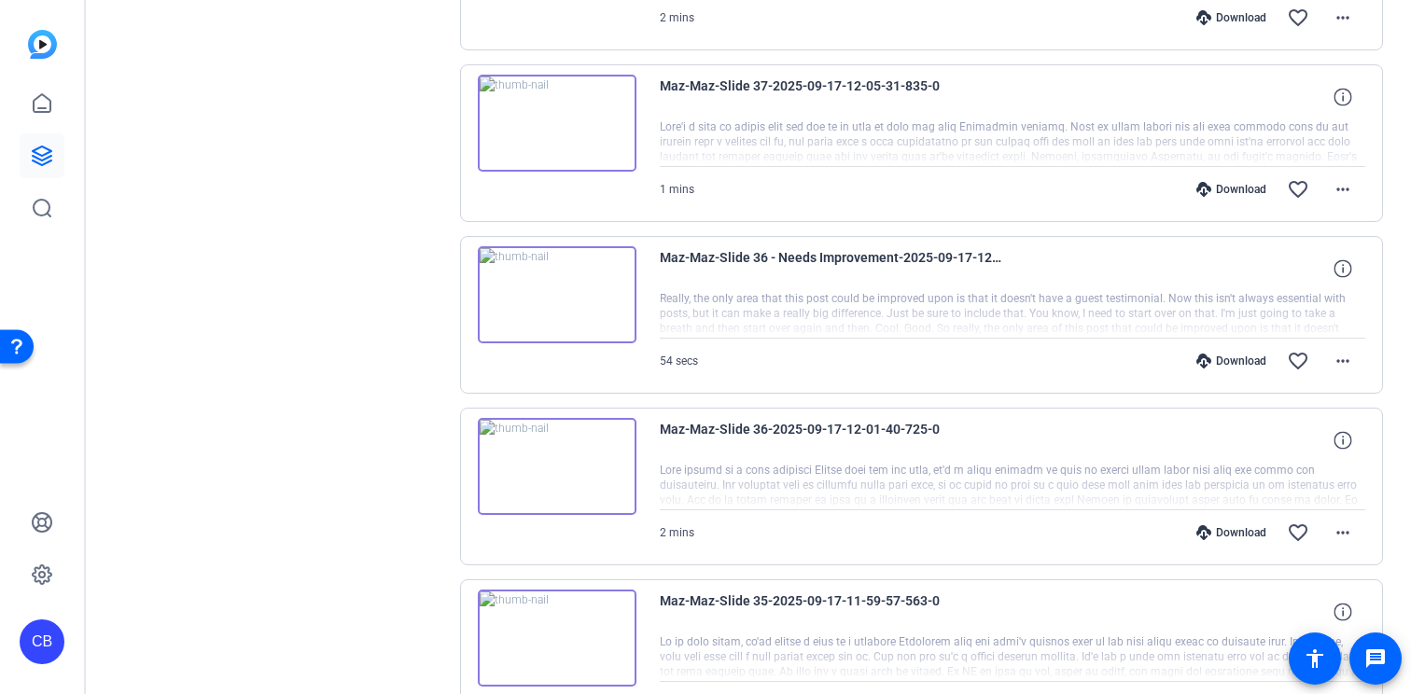
scroll to position [865, 0]
click at [583, 466] on img at bounding box center [557, 468] width 159 height 97
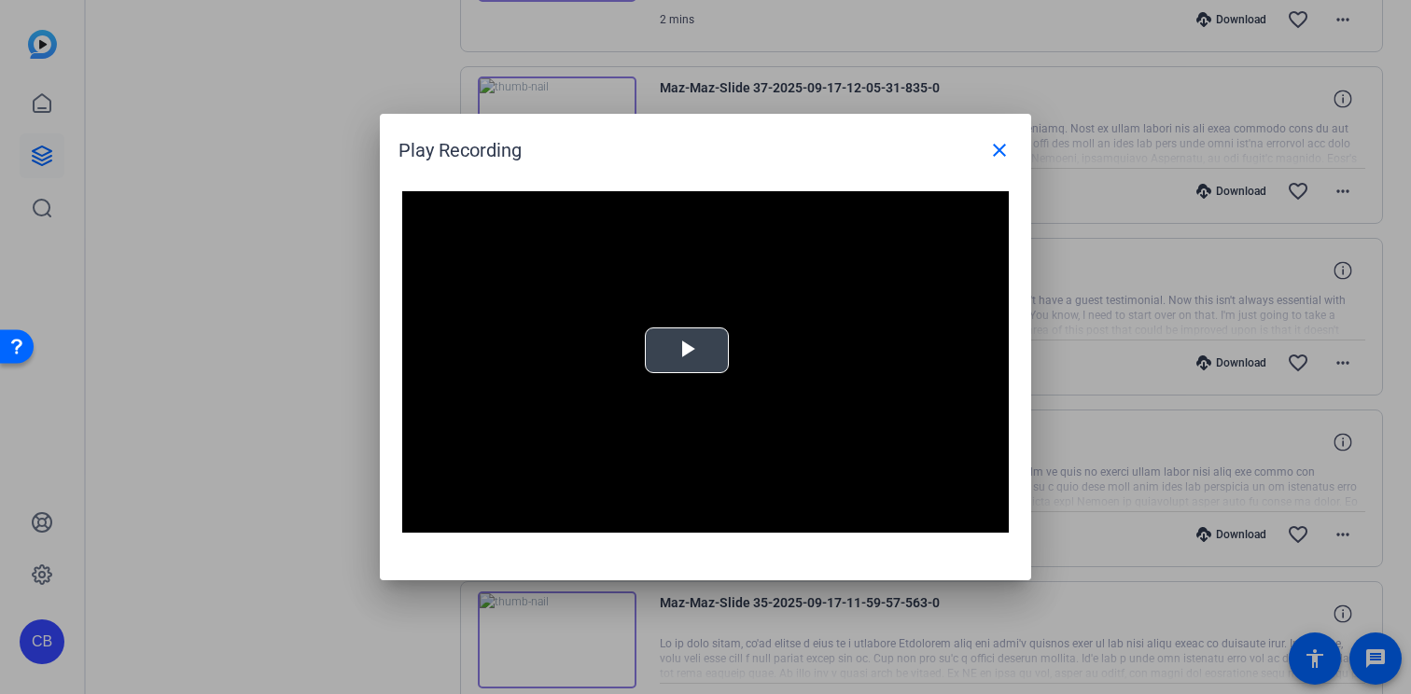
click at [687, 351] on span "Video Player" at bounding box center [687, 351] width 0 height 0
click at [1002, 152] on mat-icon "close" at bounding box center [1000, 150] width 22 height 22
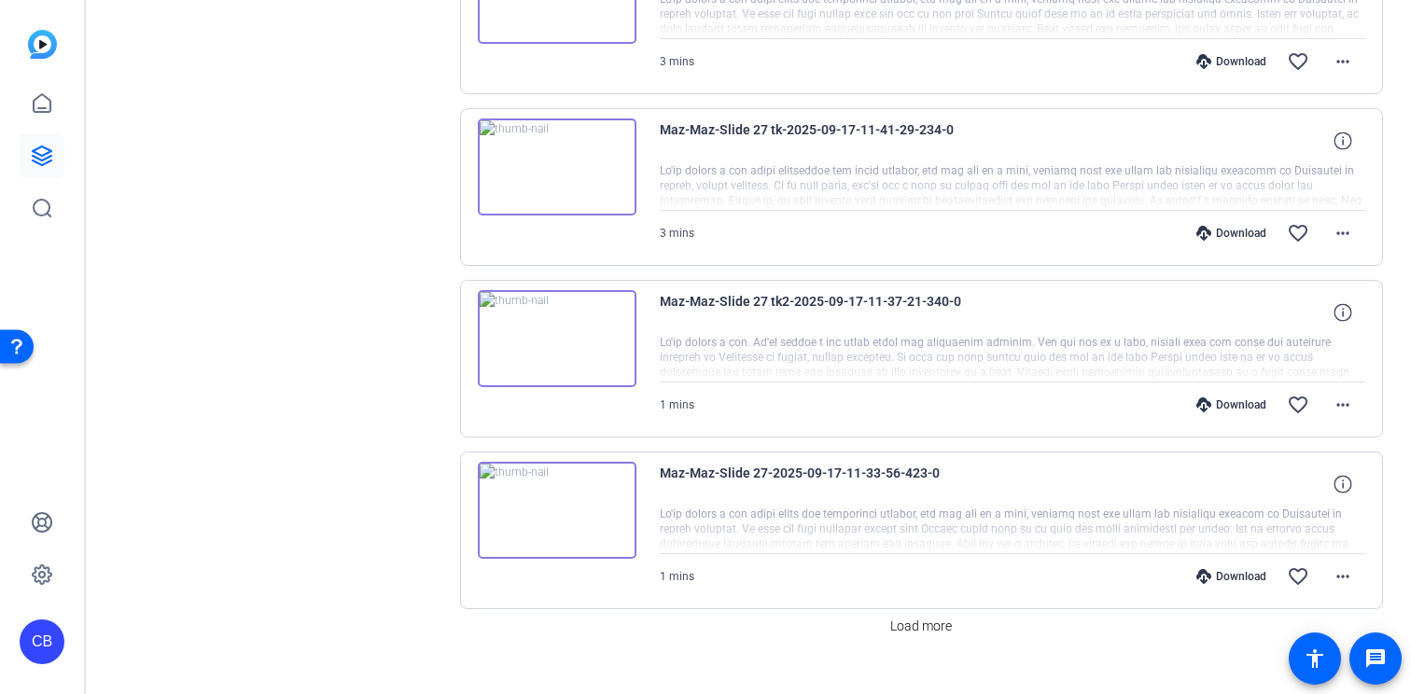
scroll to position [3088, 0]
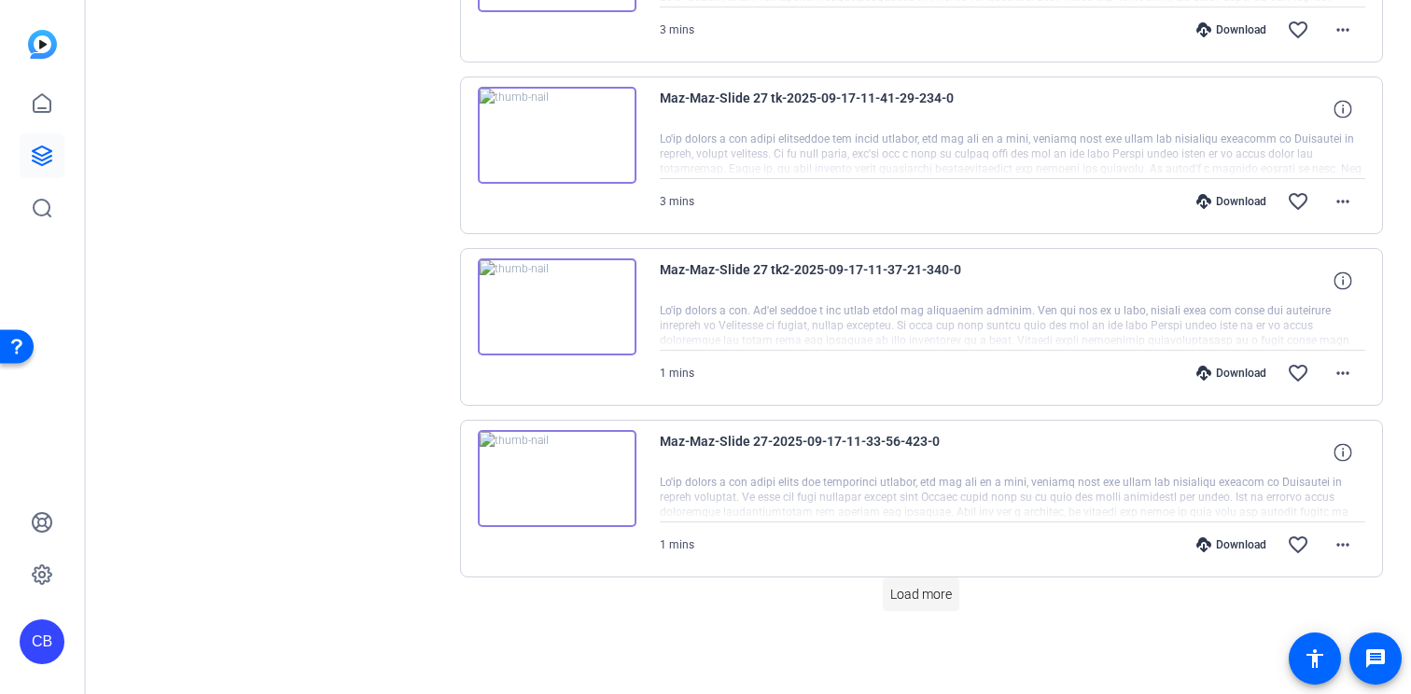
click at [934, 598] on span "Load more" at bounding box center [922, 595] width 62 height 20
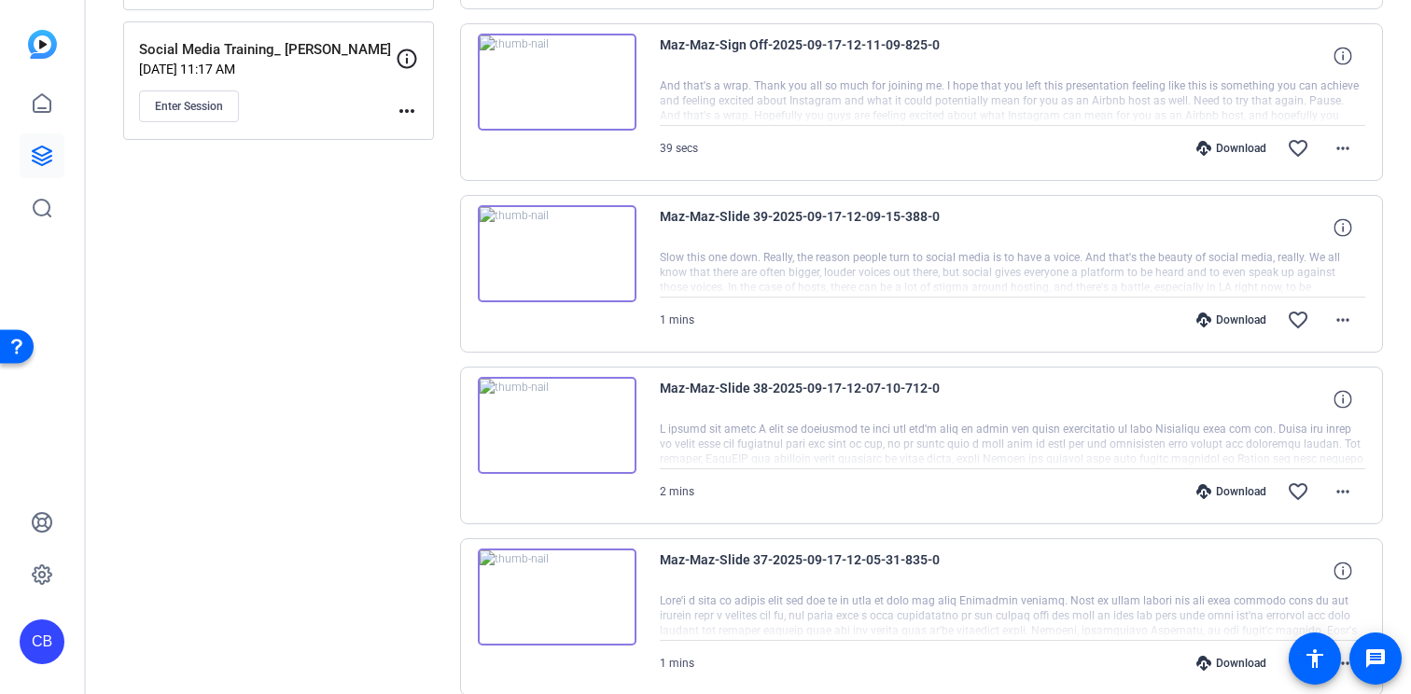
scroll to position [0, 0]
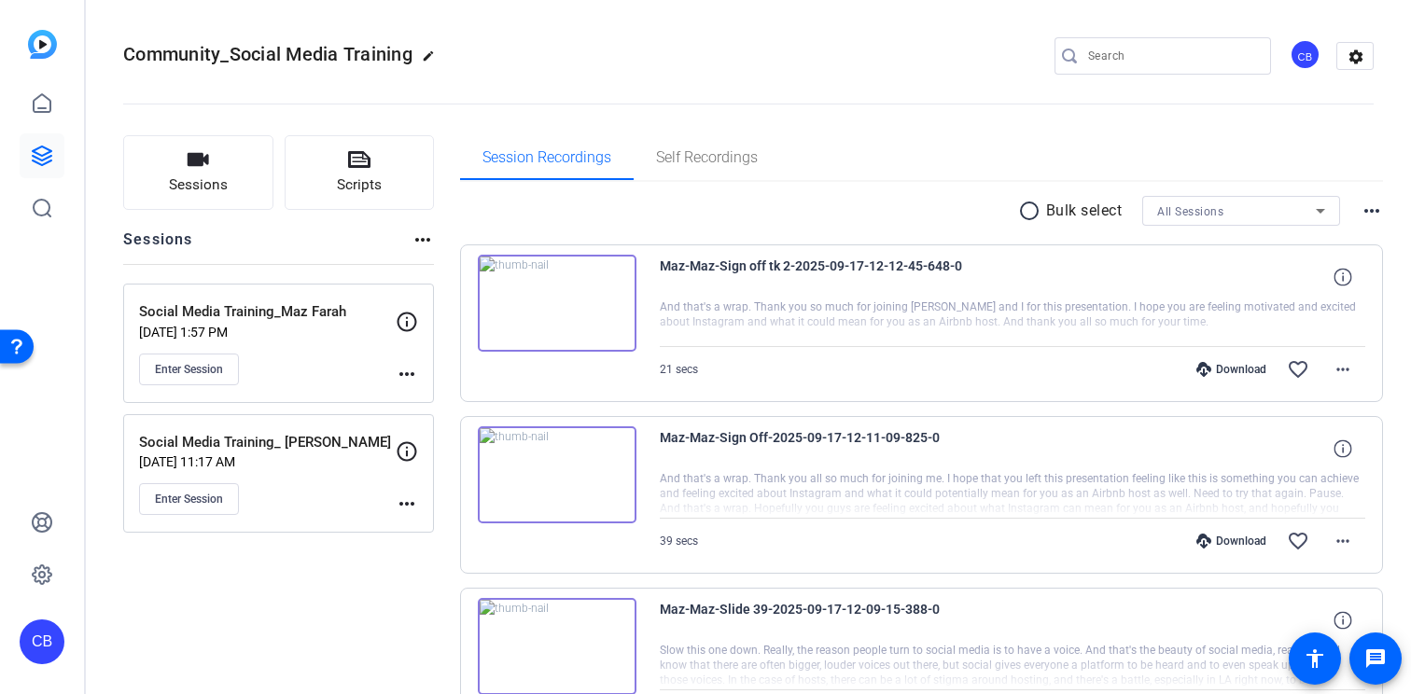
click at [250, 437] on p "Social Media Training_ Laura Huie" at bounding box center [267, 442] width 257 height 21
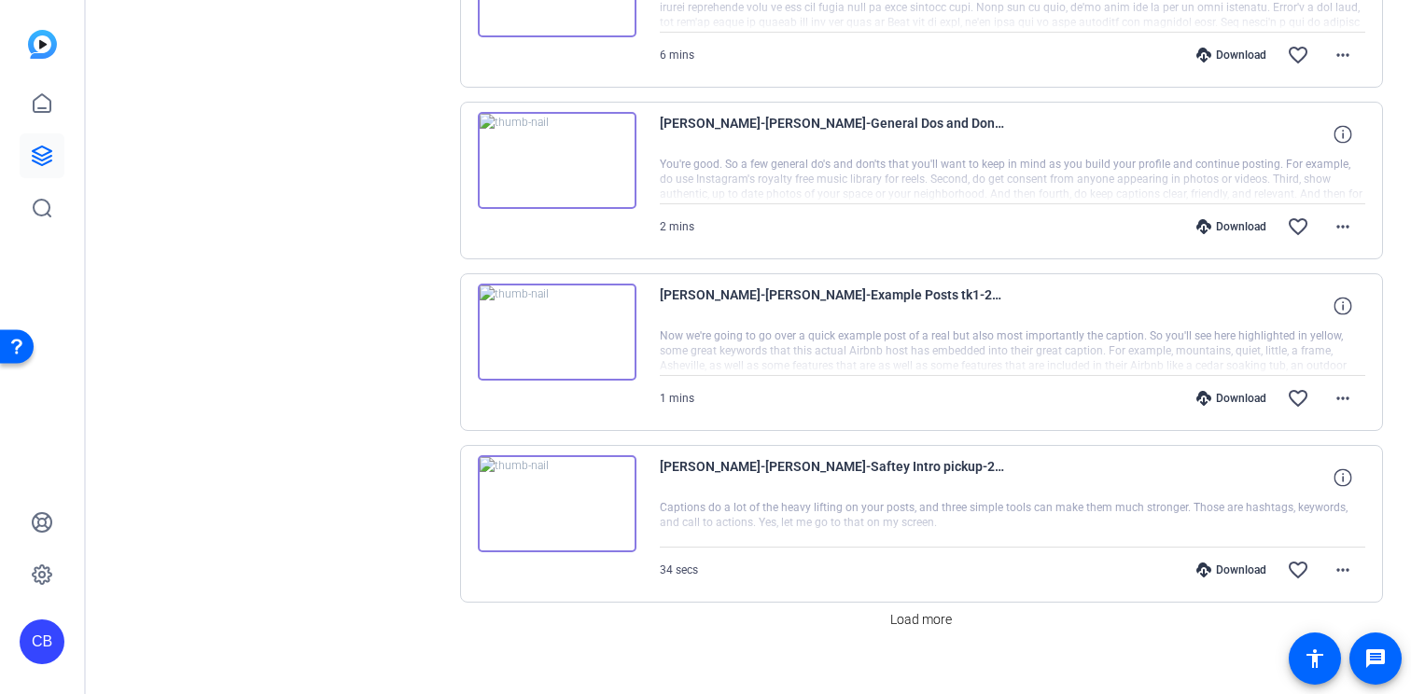
scroll to position [1378, 0]
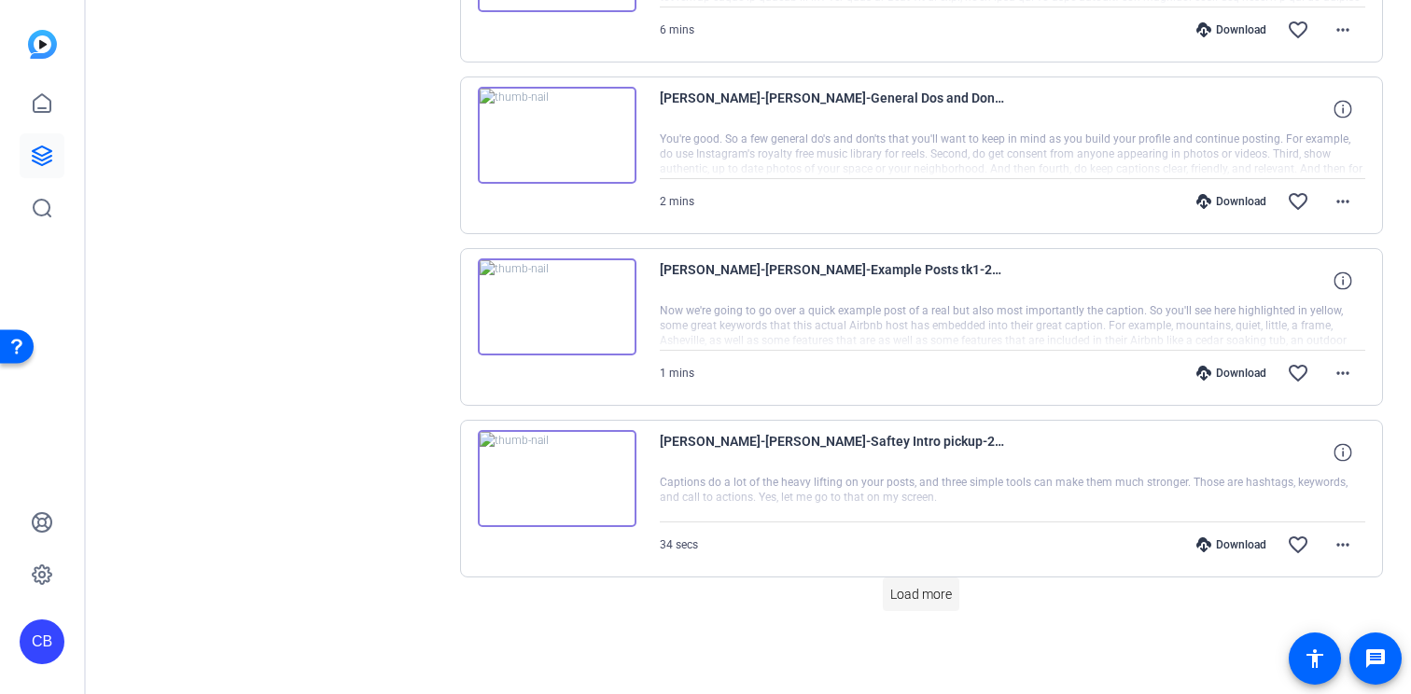
click at [904, 596] on span "Load more" at bounding box center [922, 595] width 62 height 20
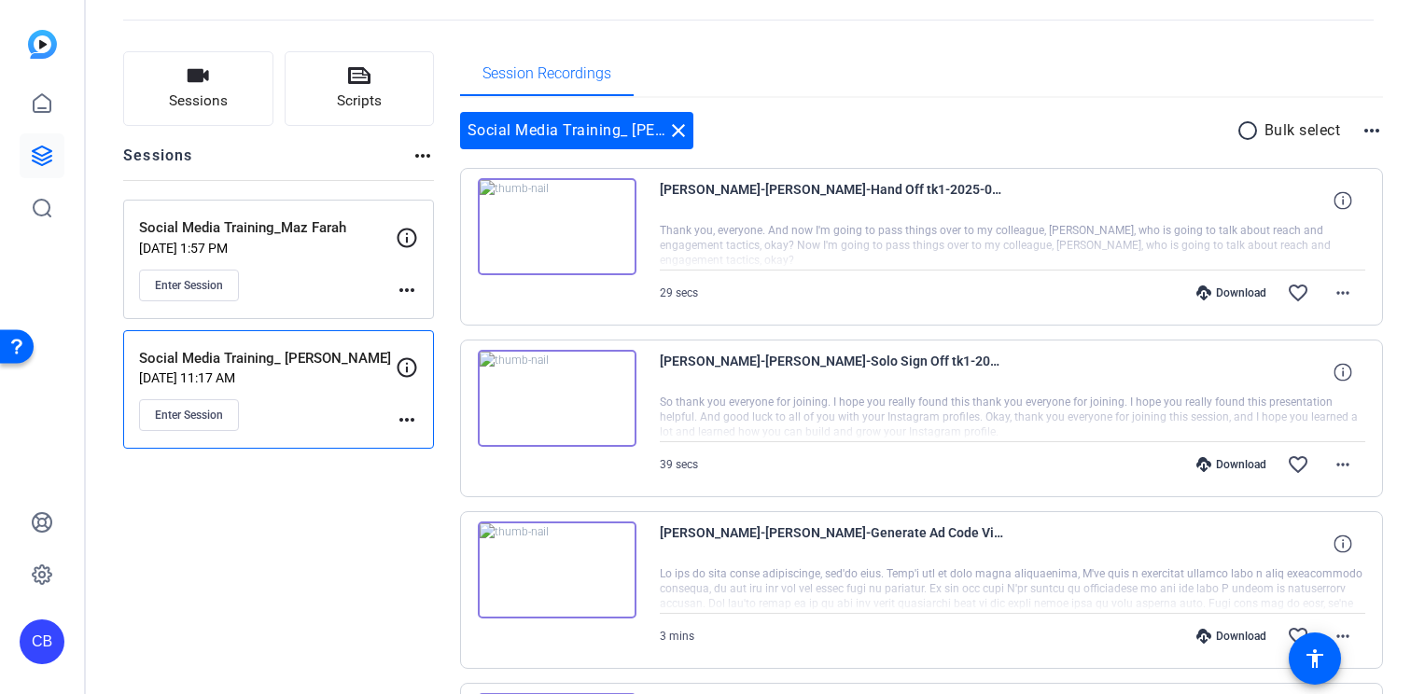
scroll to position [0, 0]
